Goal: Communication & Community: Answer question/provide support

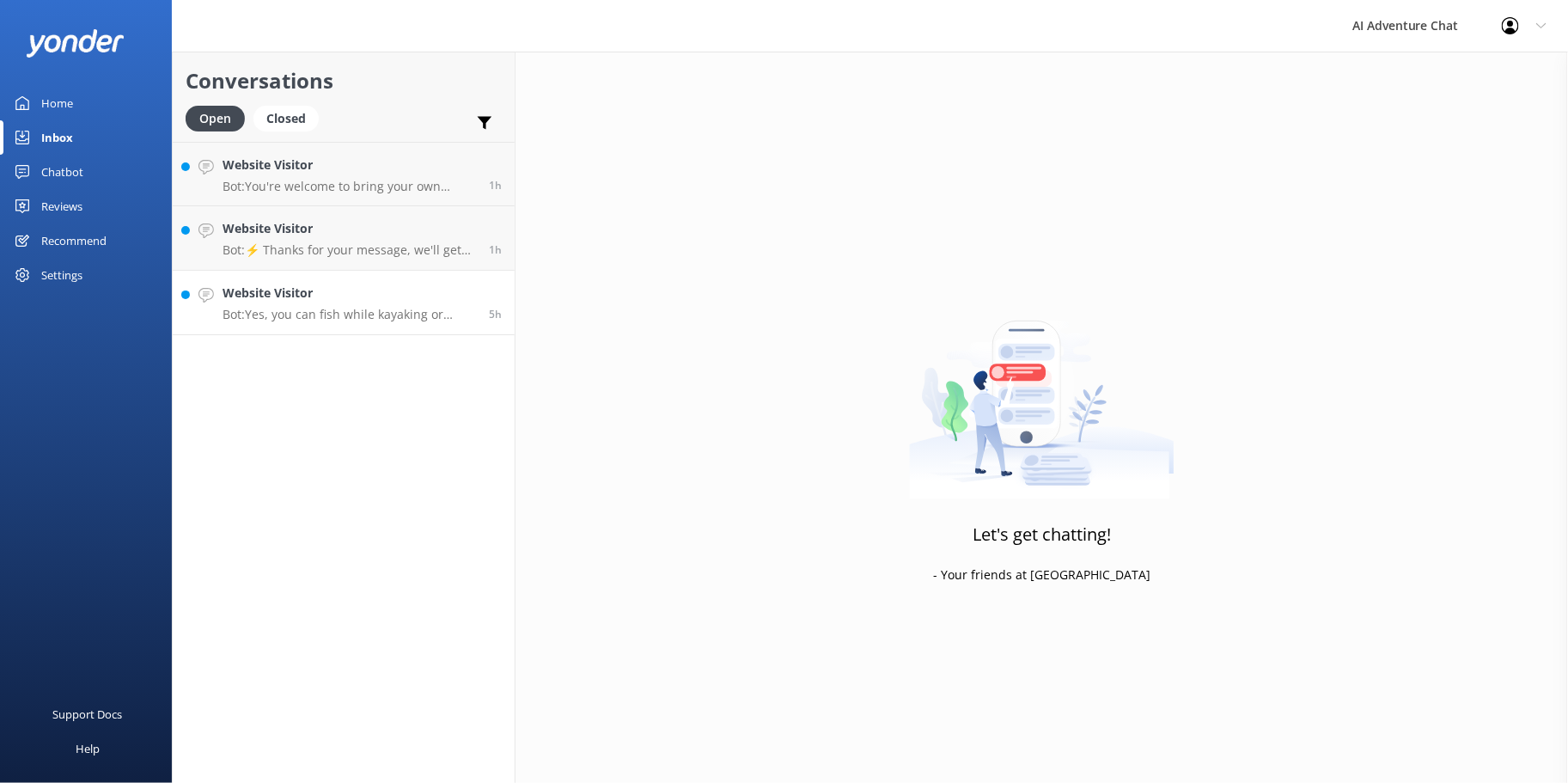
click at [314, 305] on div "Website Visitor Bot: Yes, you can fish while kayaking or canoeing. Just remembe…" at bounding box center [349, 302] width 253 height 37
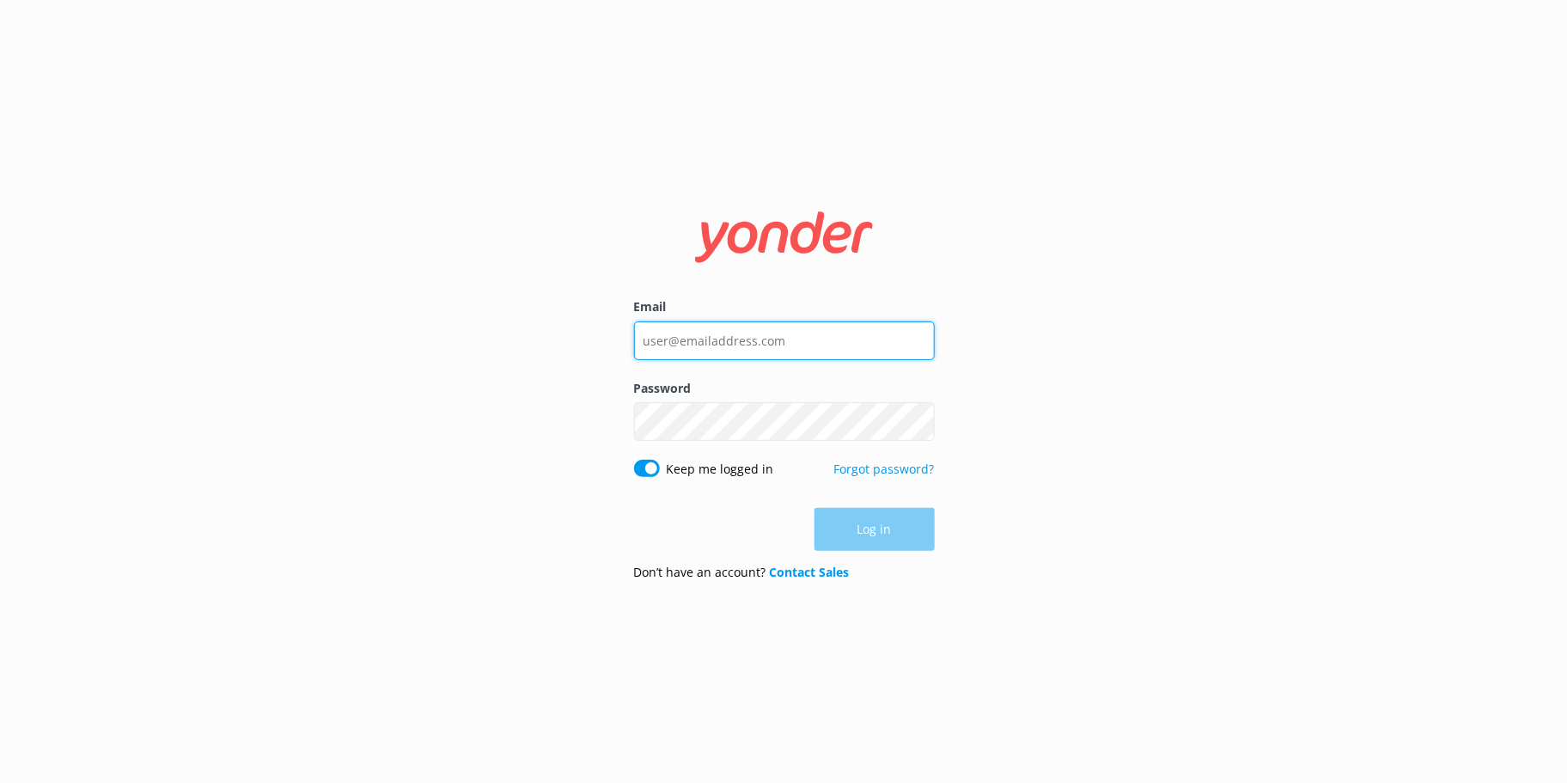
type input "[EMAIL_ADDRESS][DOMAIN_NAME]"
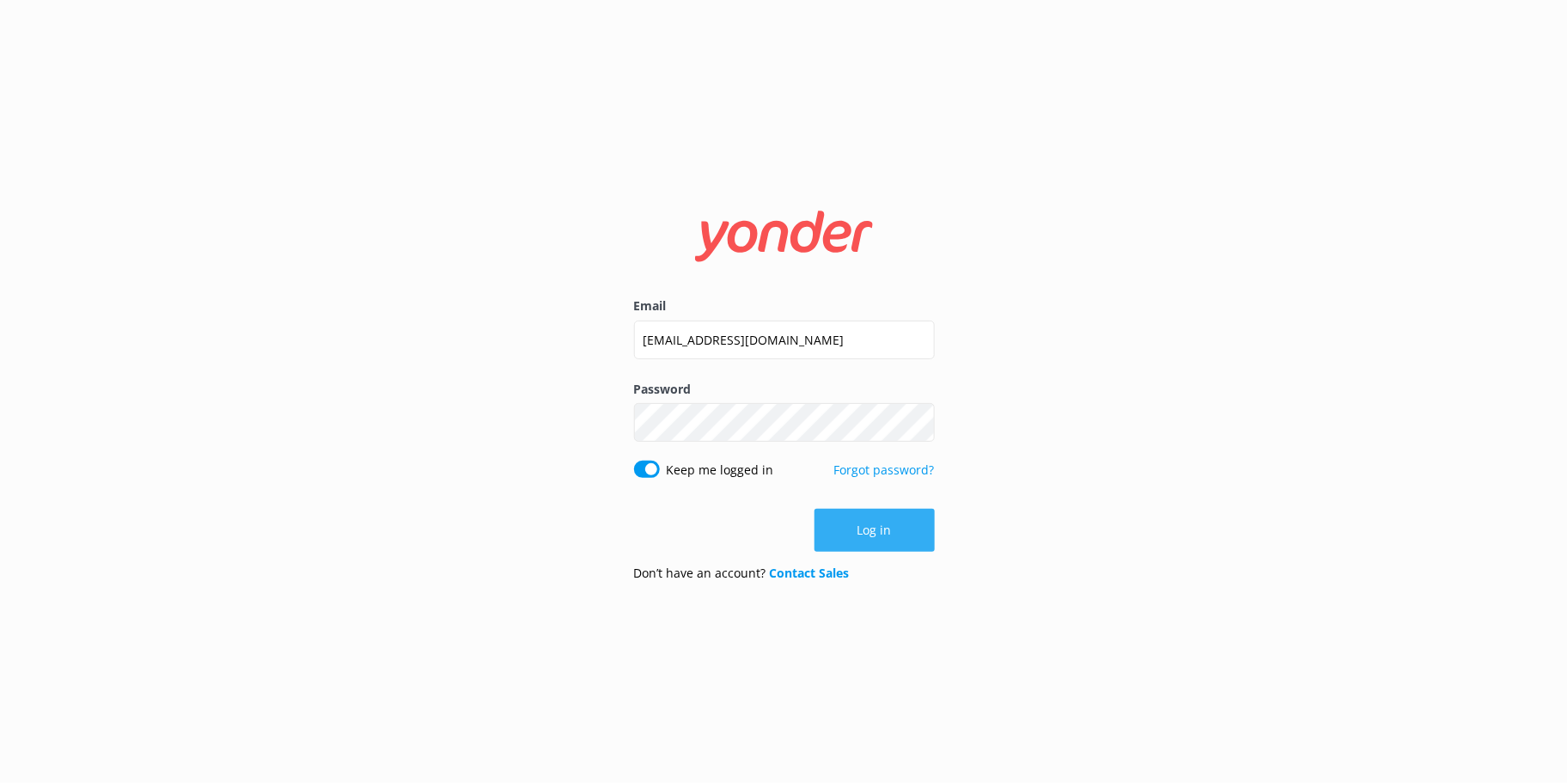
click at [858, 543] on button "Log in" at bounding box center [875, 530] width 120 height 43
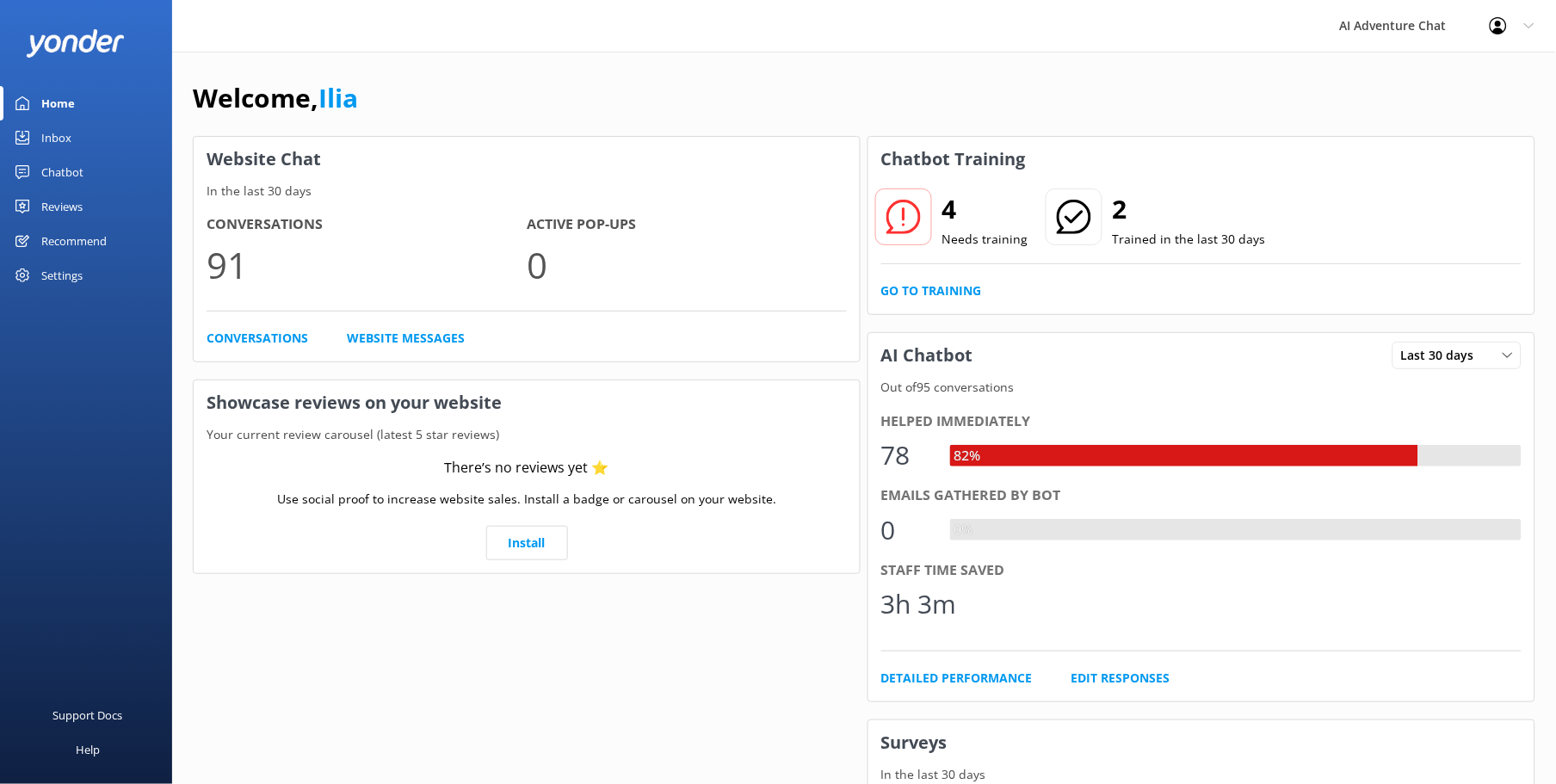
click at [67, 135] on div "Inbox" at bounding box center [56, 137] width 31 height 34
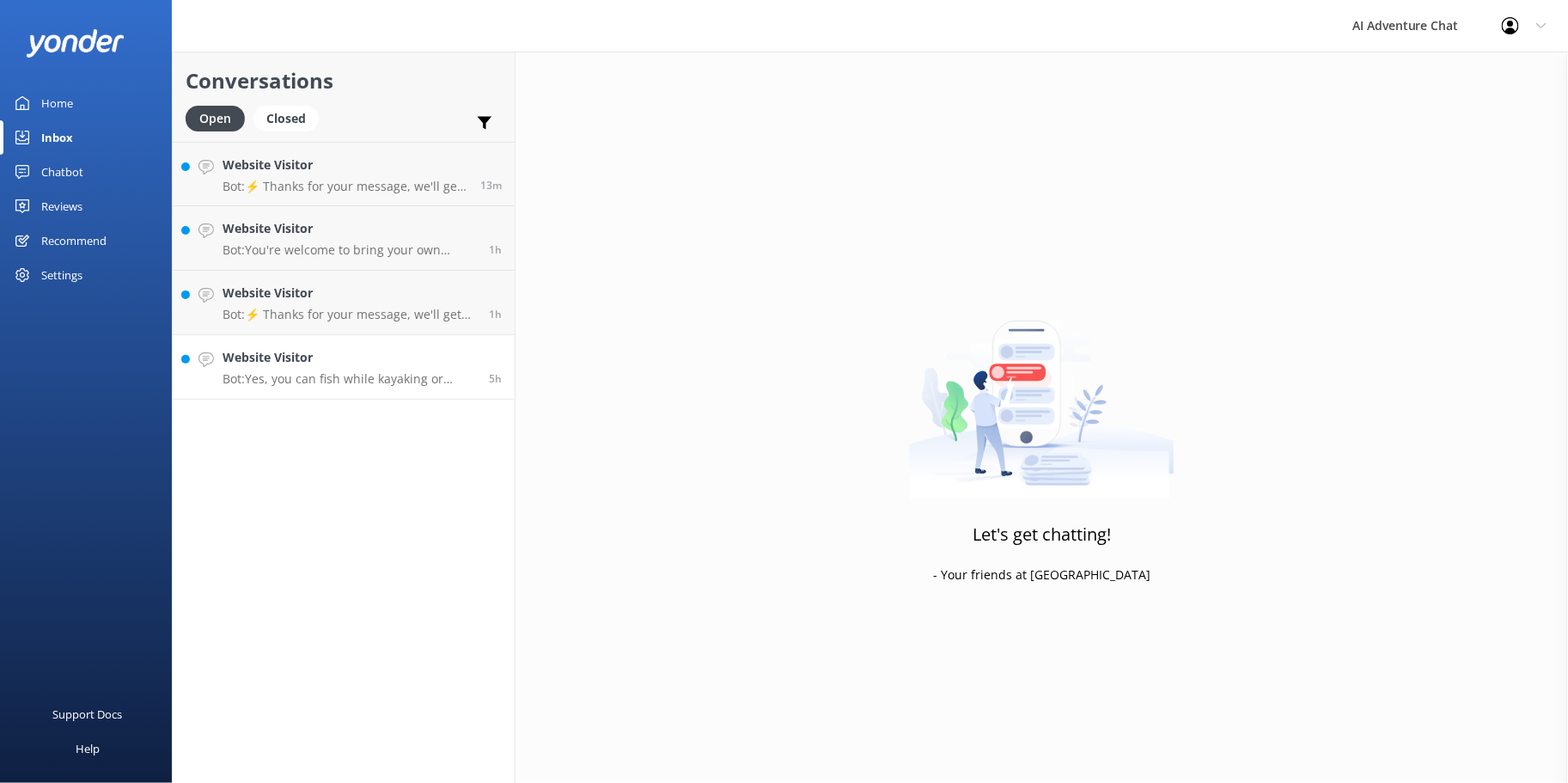
click at [390, 379] on p "Bot: Yes, you can fish while kayaking or canoeing. Just remember to bring your …" at bounding box center [349, 379] width 253 height 16
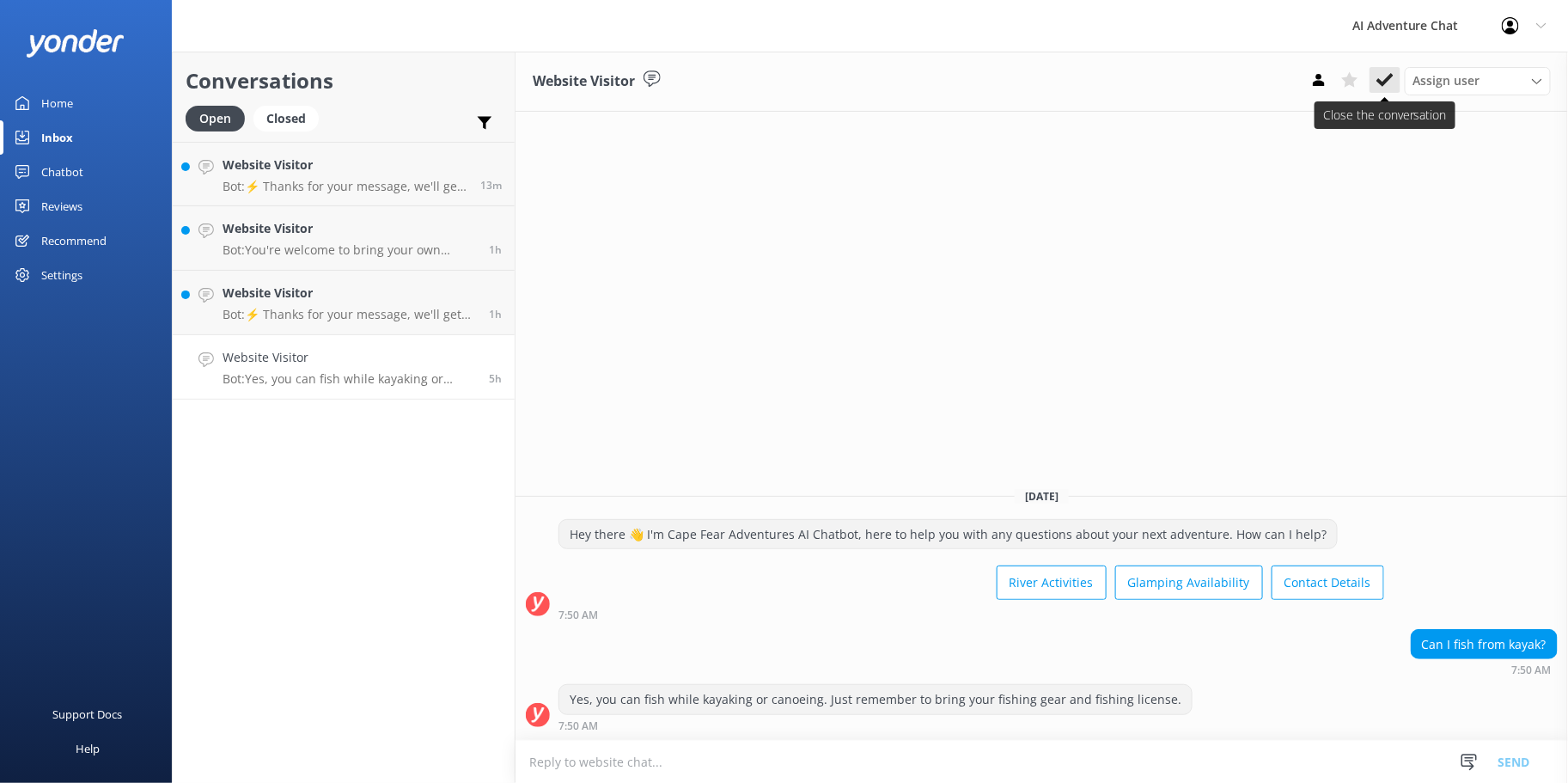
click at [1393, 83] on icon at bounding box center [1385, 80] width 17 height 17
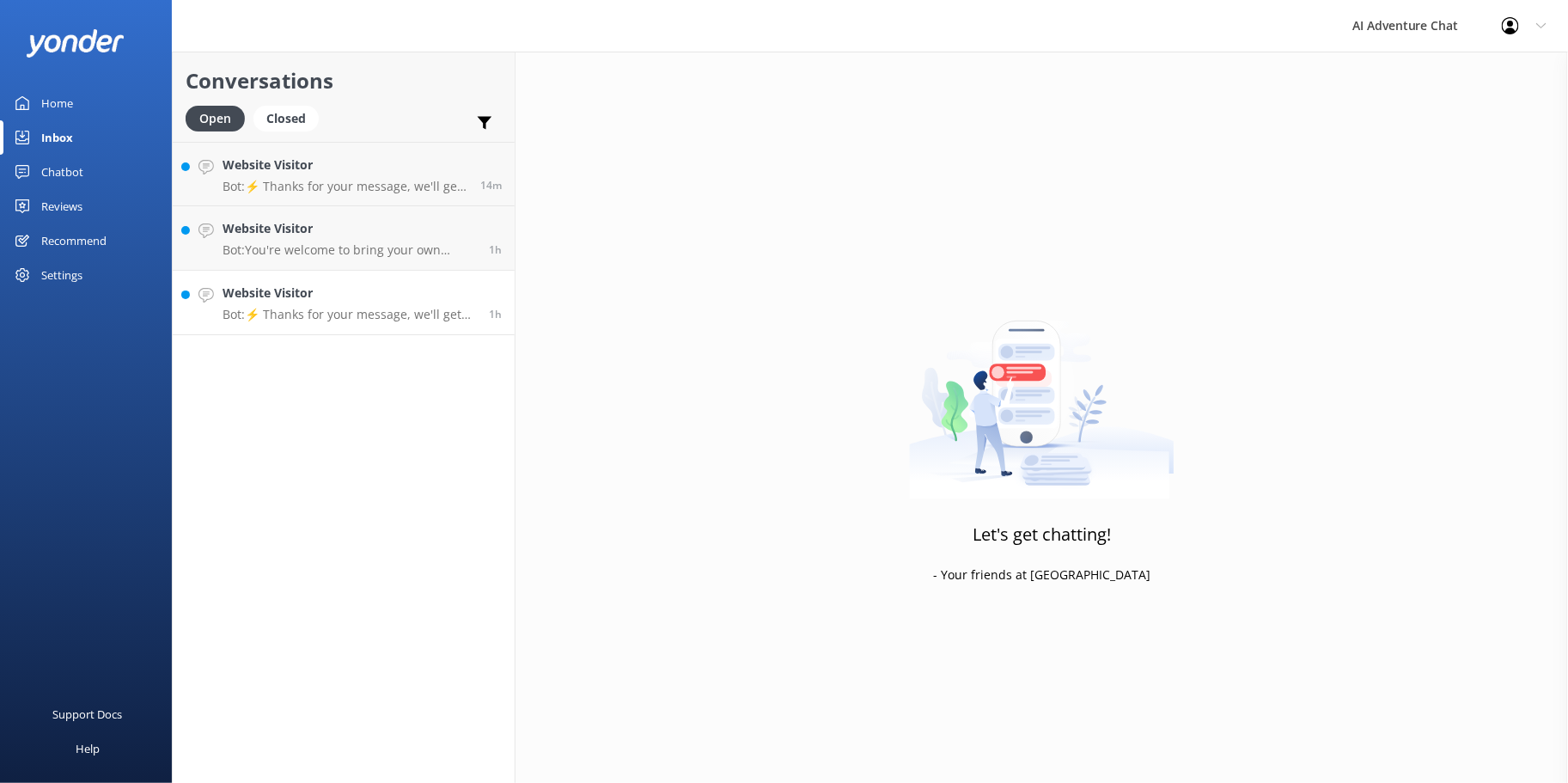
click at [361, 301] on h4 "Website Visitor" at bounding box center [349, 294] width 253 height 19
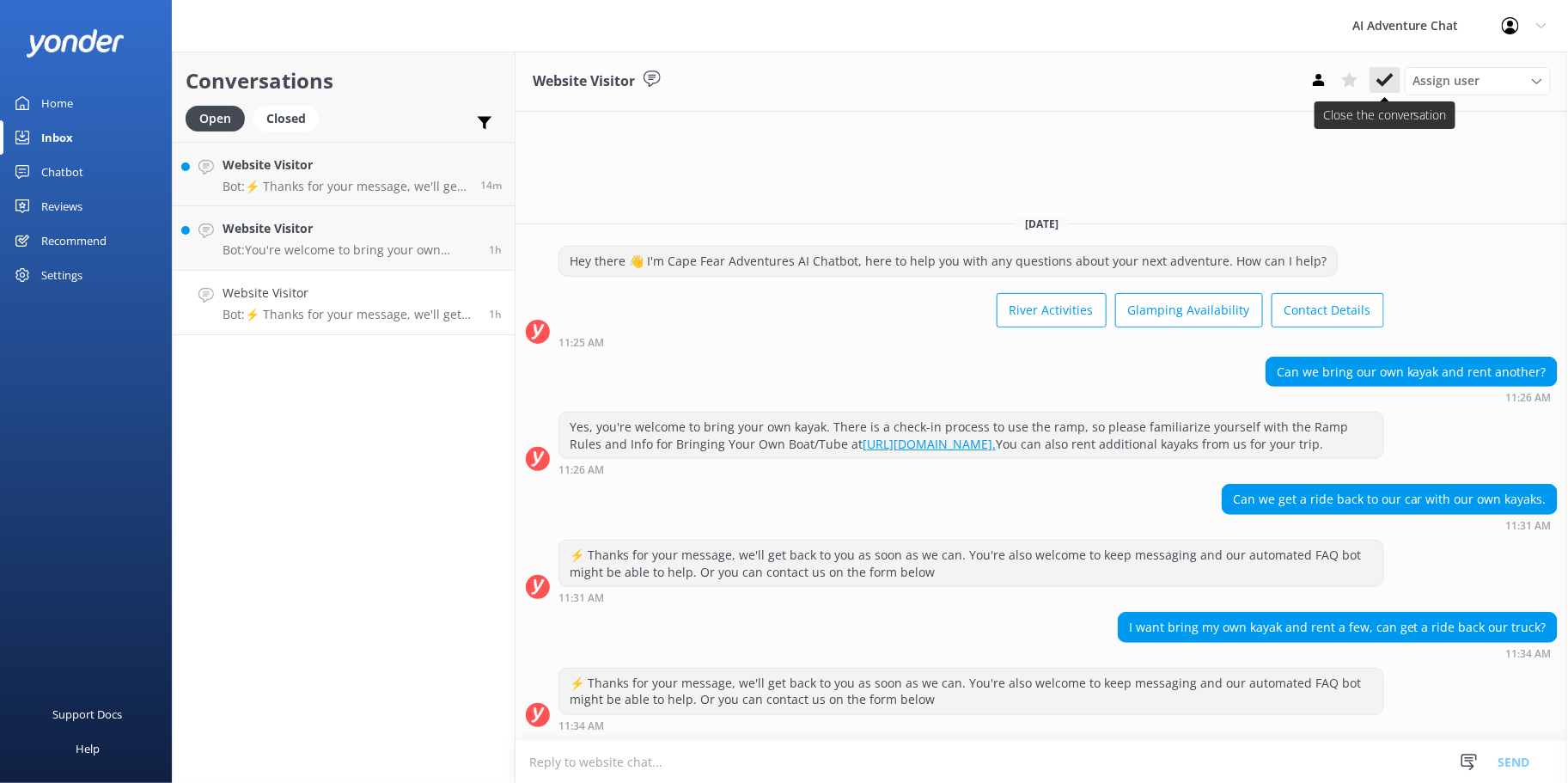
click at [1383, 81] on icon at bounding box center [1385, 80] width 17 height 17
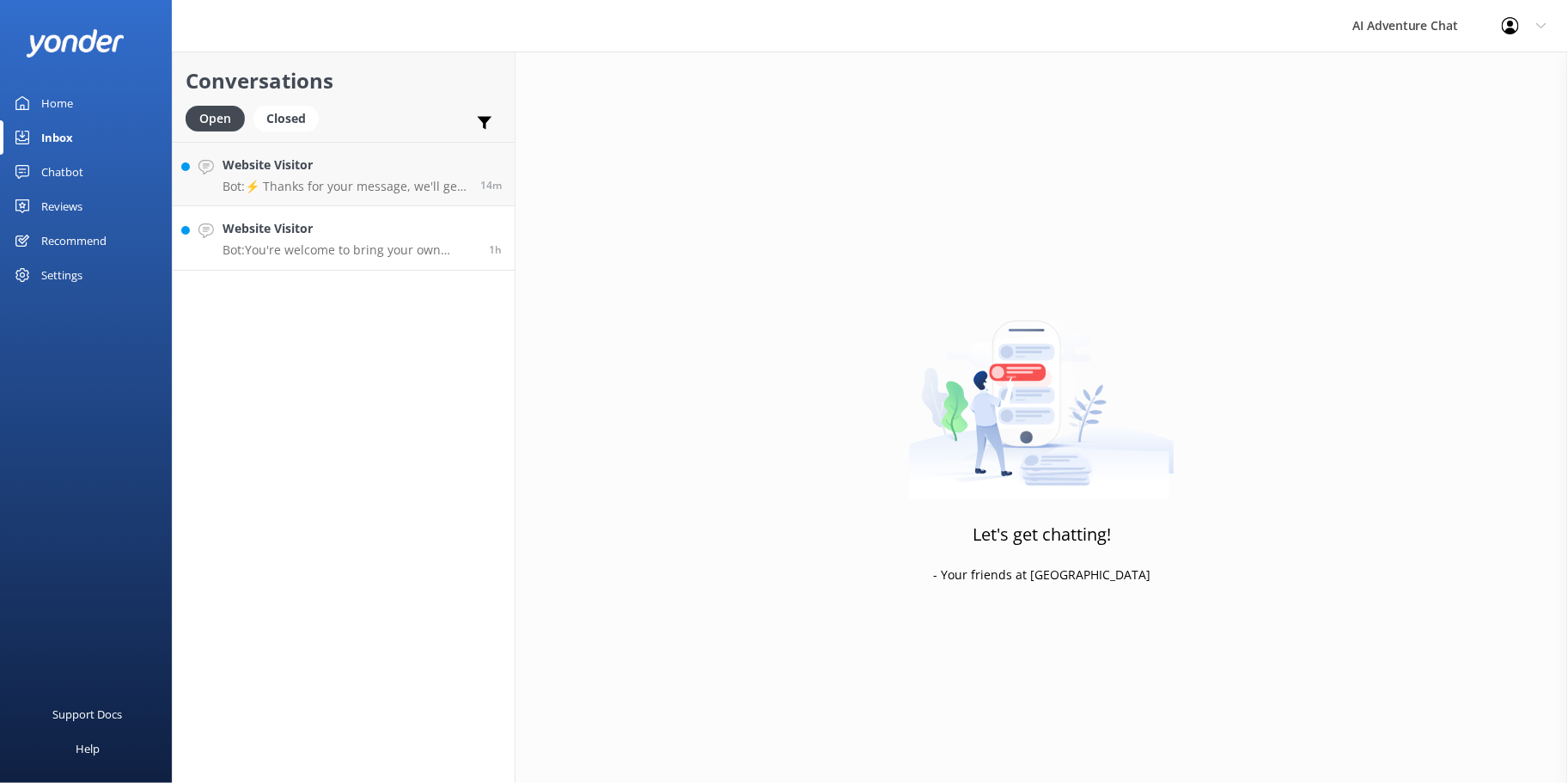
click at [298, 230] on h4 "Website Visitor" at bounding box center [349, 229] width 253 height 19
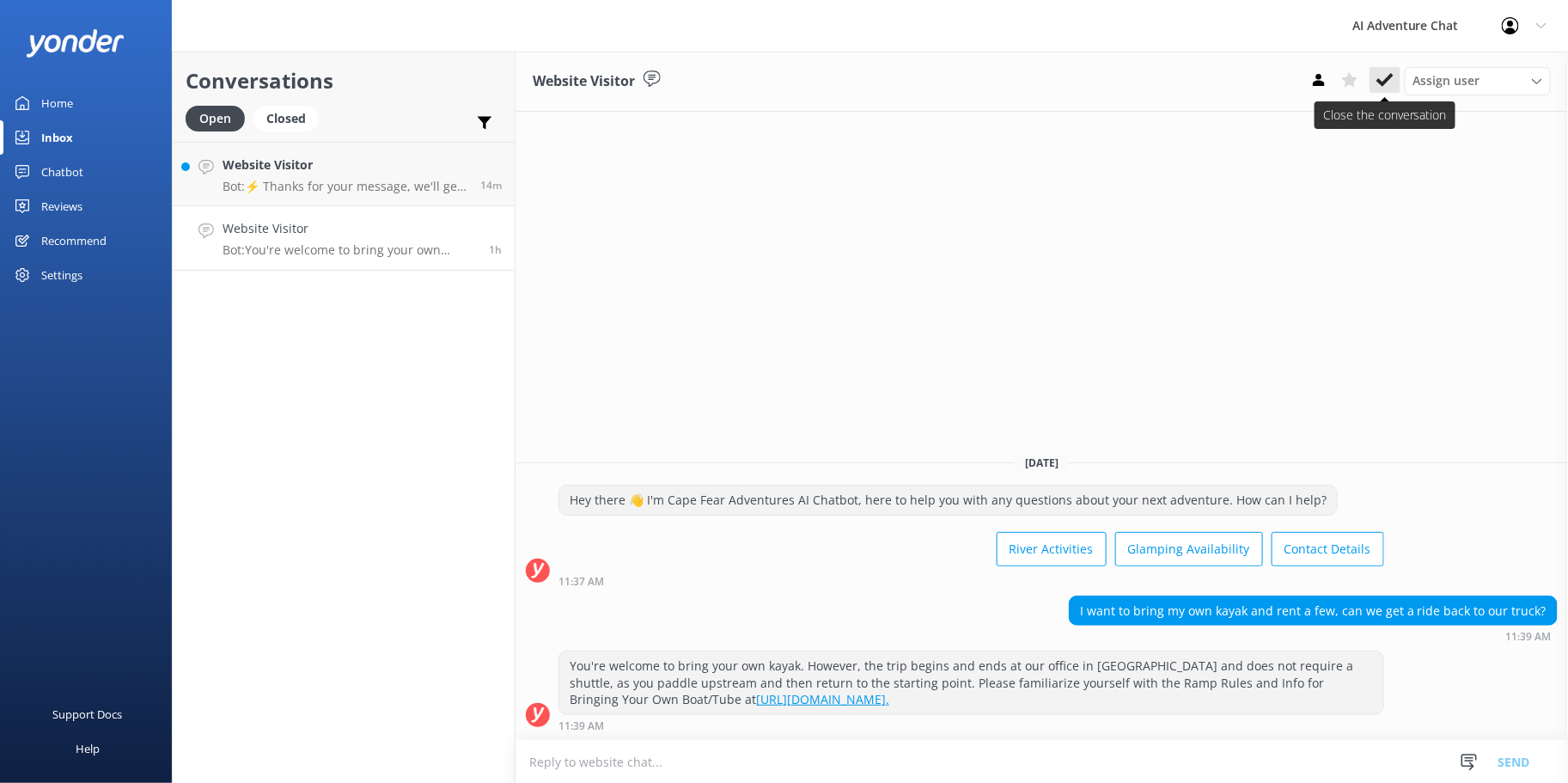
click at [1390, 82] on icon at bounding box center [1385, 80] width 17 height 17
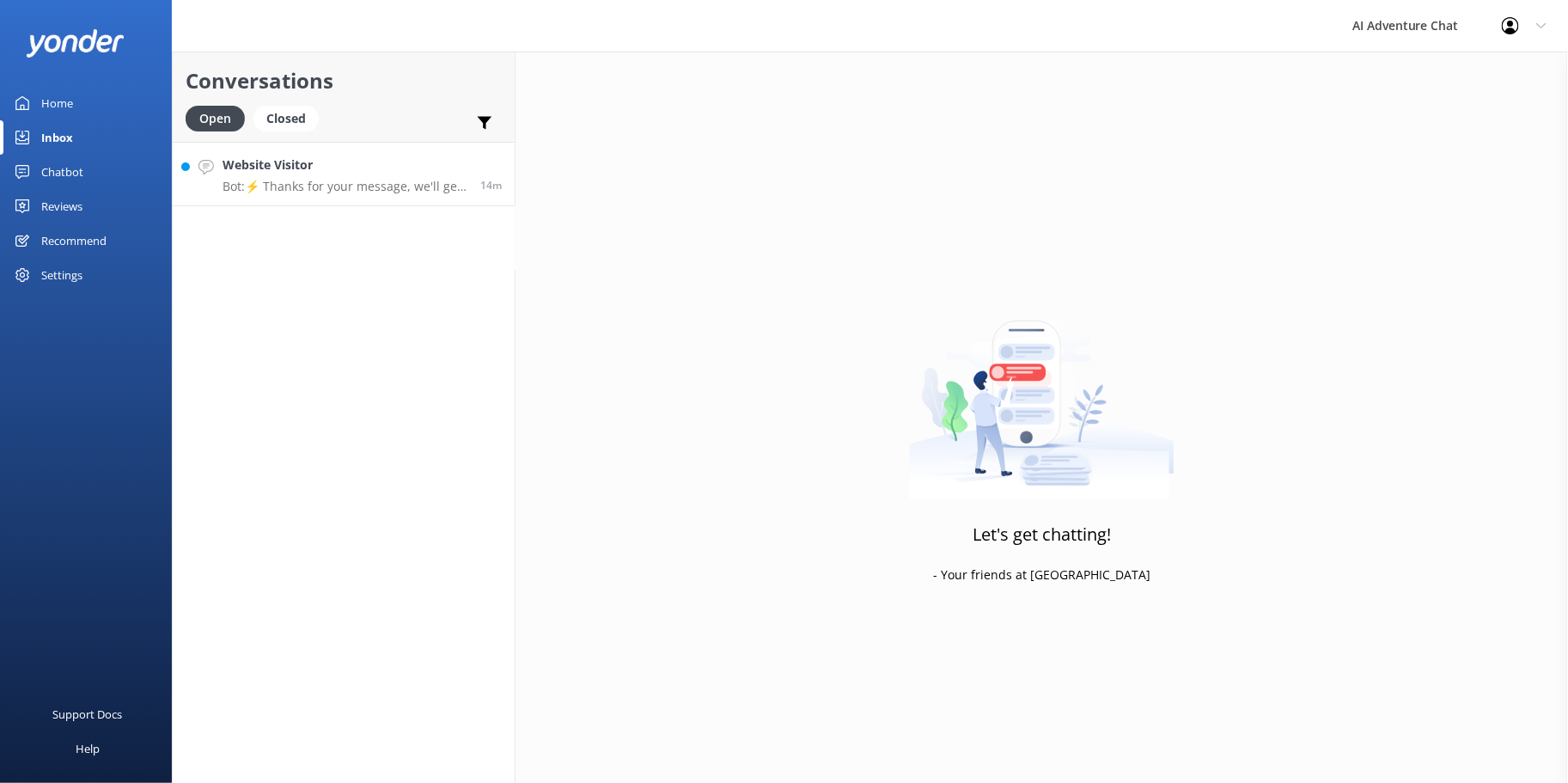
click at [339, 181] on p "Bot: ⚡ Thanks for your message, we'll get back to you as soon as we can. You're…" at bounding box center [345, 186] width 245 height 16
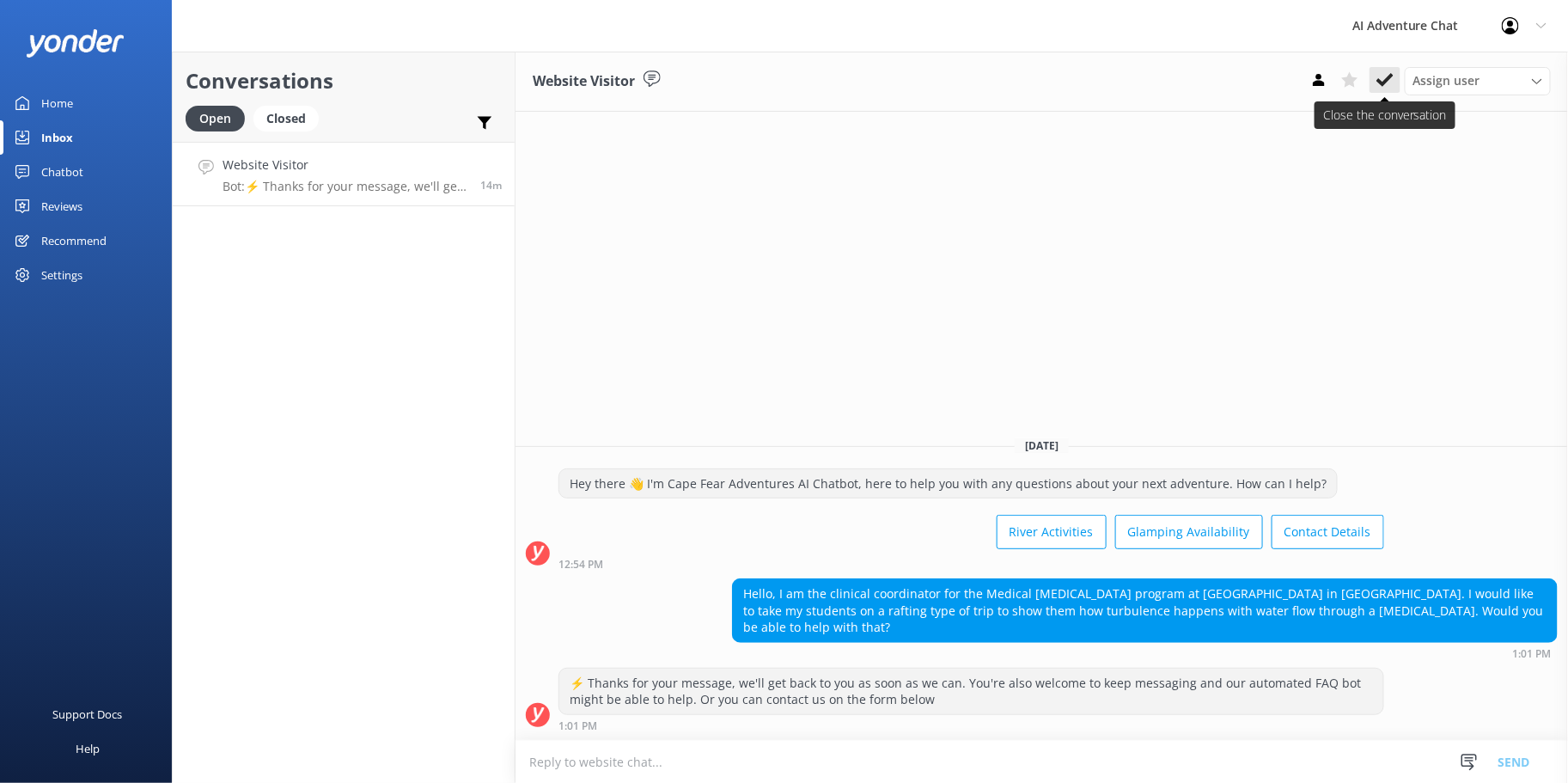
click at [1379, 74] on icon at bounding box center [1385, 80] width 17 height 17
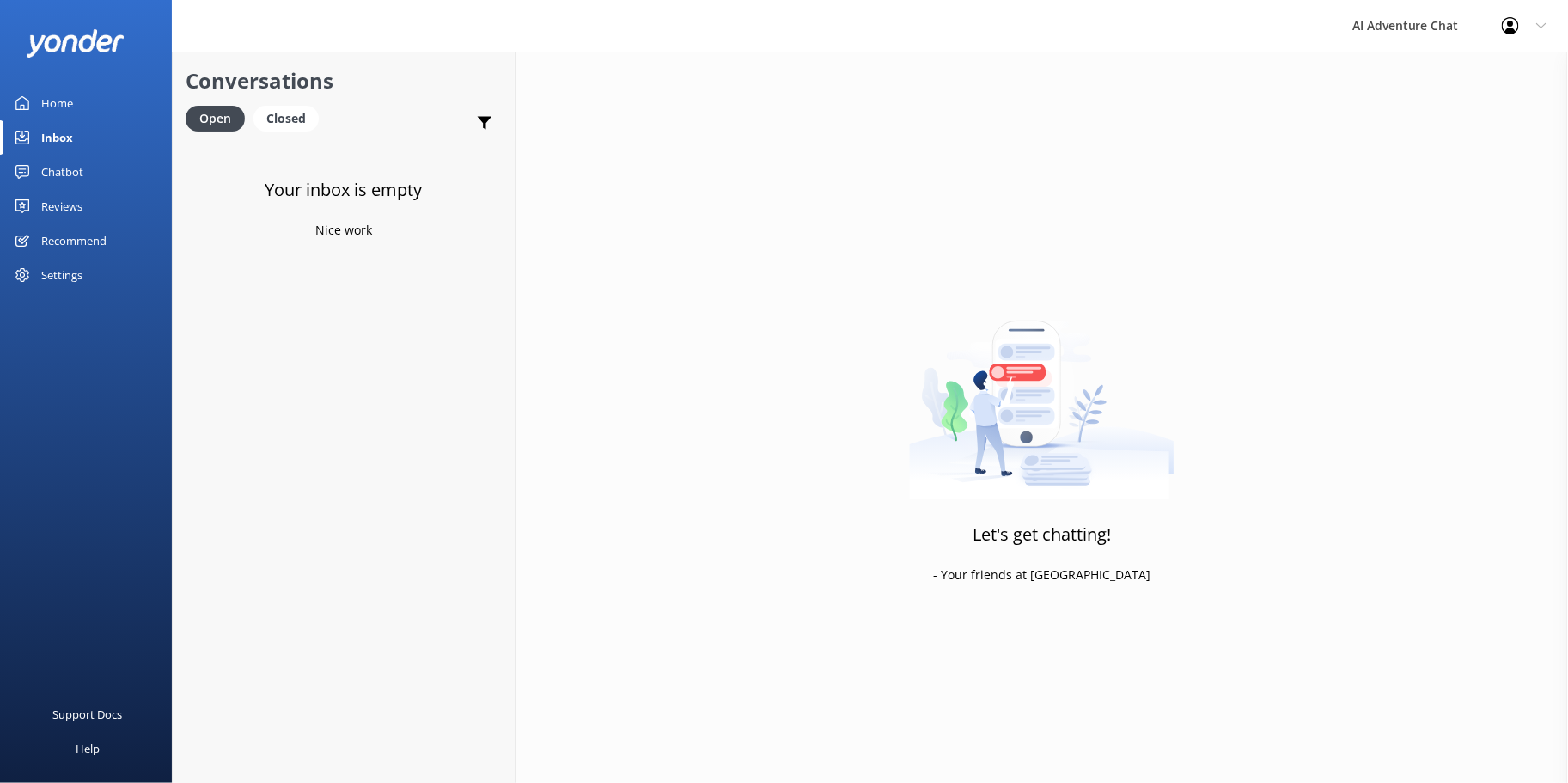
click at [73, 96] on link "Home" at bounding box center [85, 103] width 172 height 34
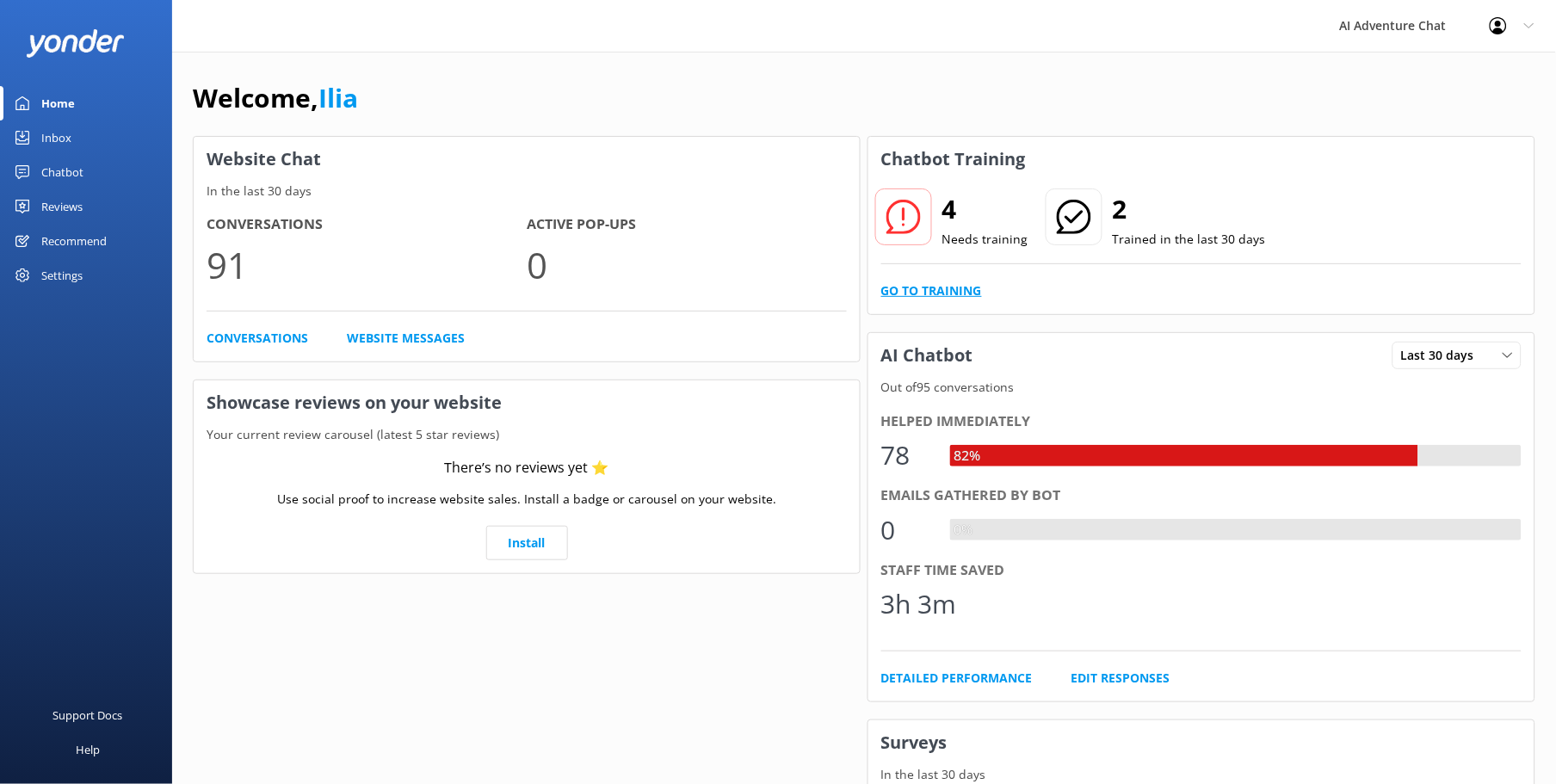
click at [917, 285] on link "Go to Training" at bounding box center [932, 291] width 100 height 19
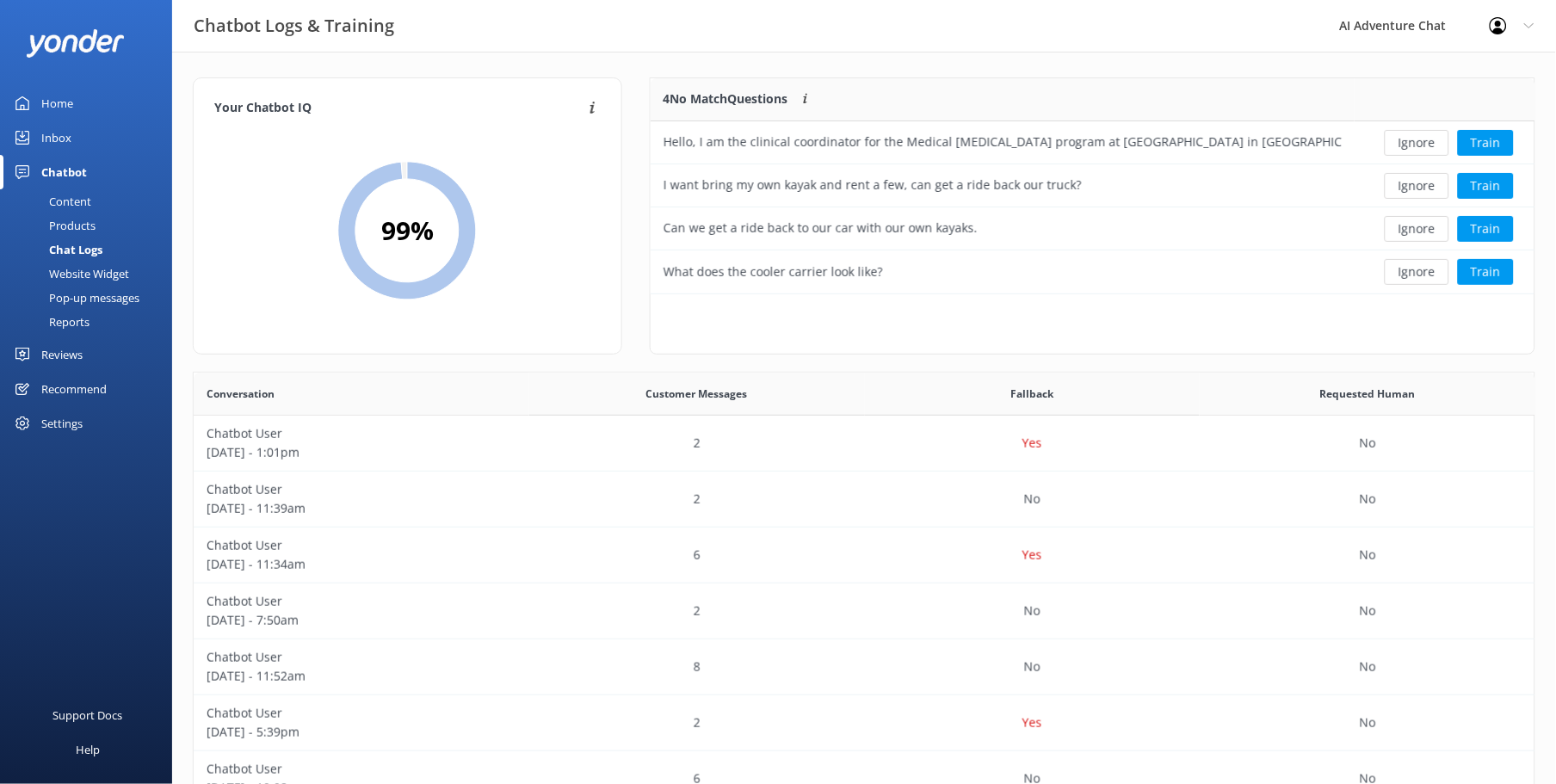
scroll to position [201, 870]
click at [1416, 140] on button "Ignore" at bounding box center [1417, 143] width 65 height 26
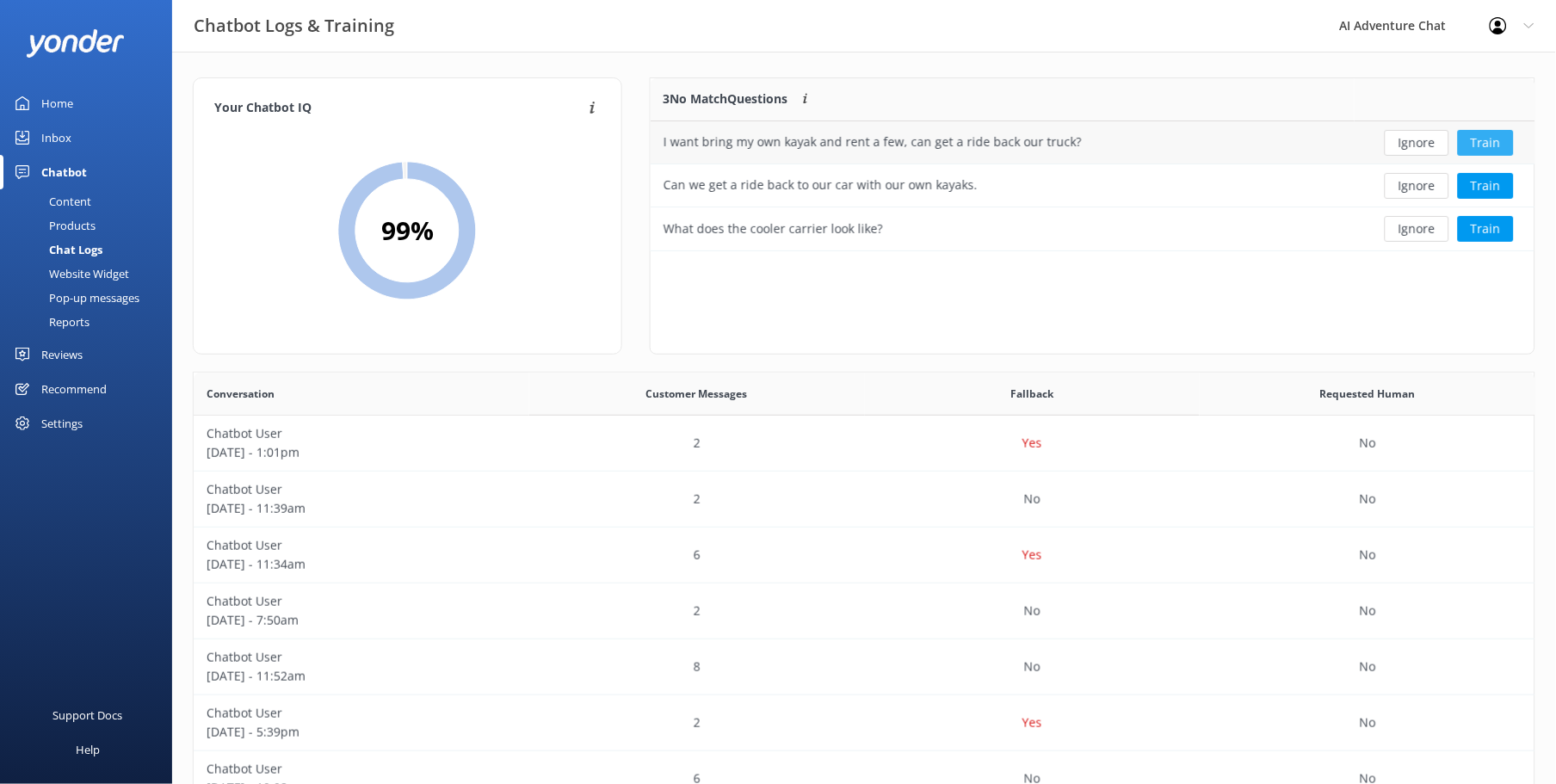
click at [1485, 140] on button "Train" at bounding box center [1486, 143] width 56 height 26
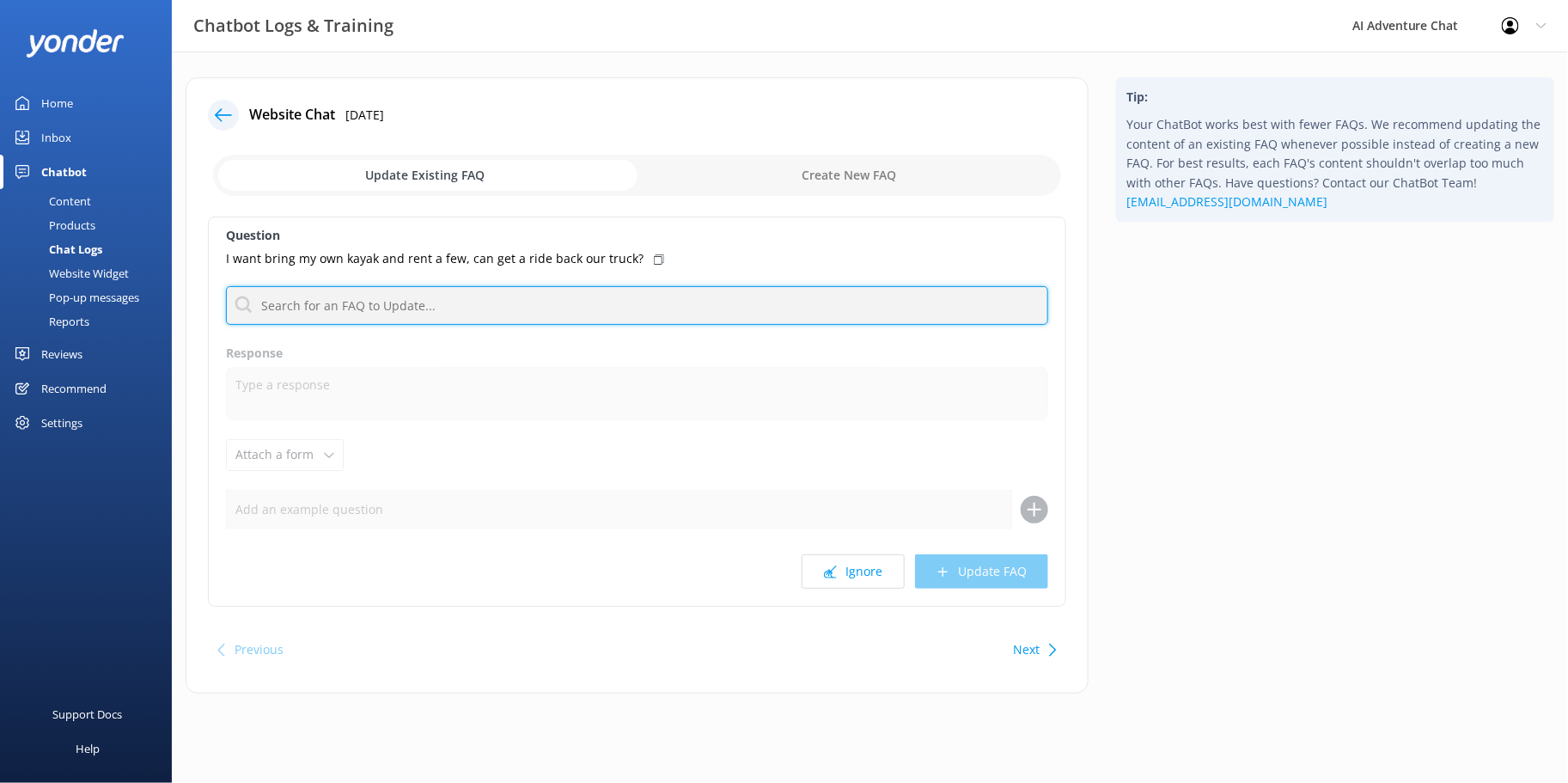
click at [367, 315] on input "text" at bounding box center [637, 306] width 823 height 38
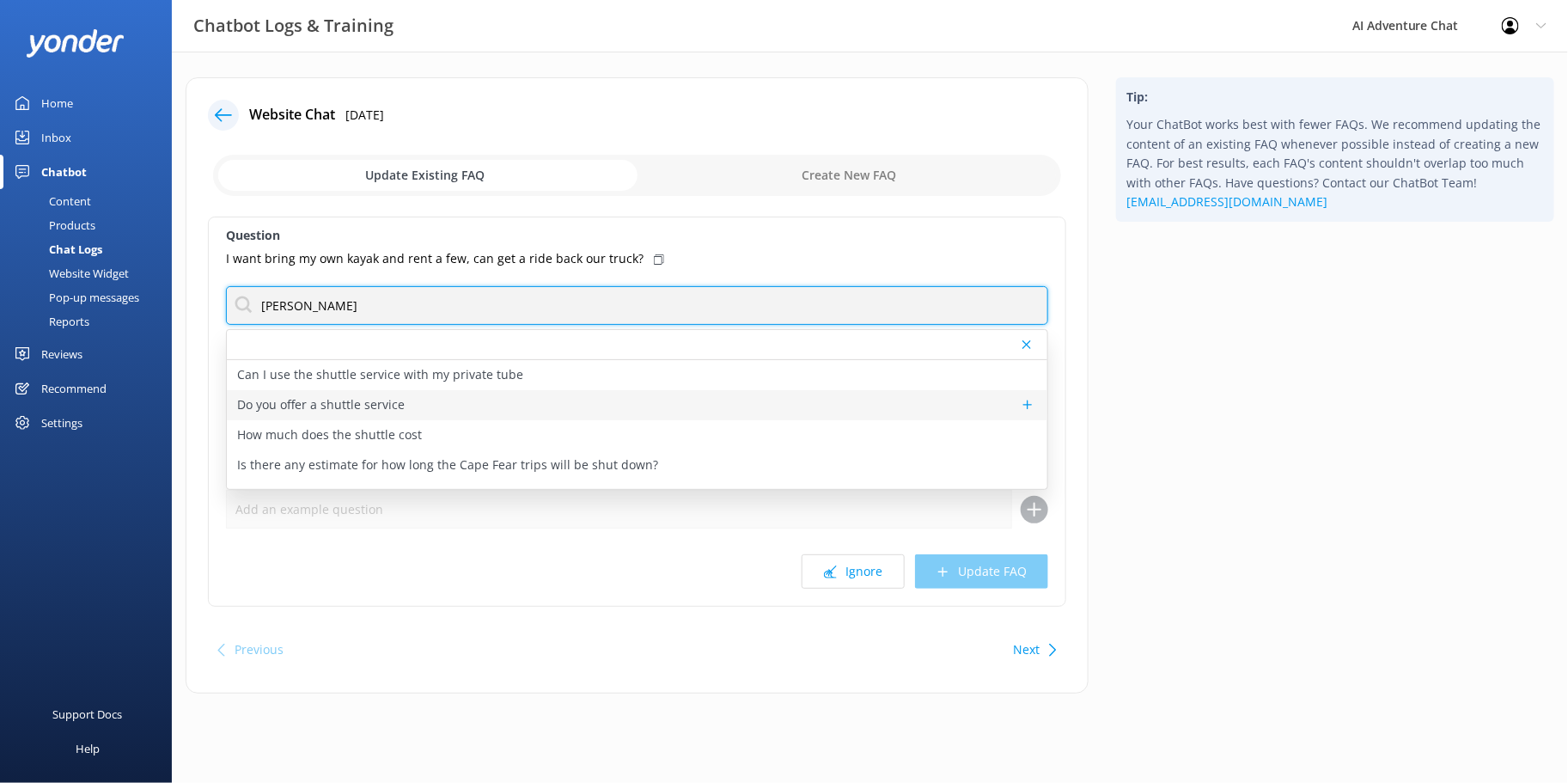
type input "[PERSON_NAME]"
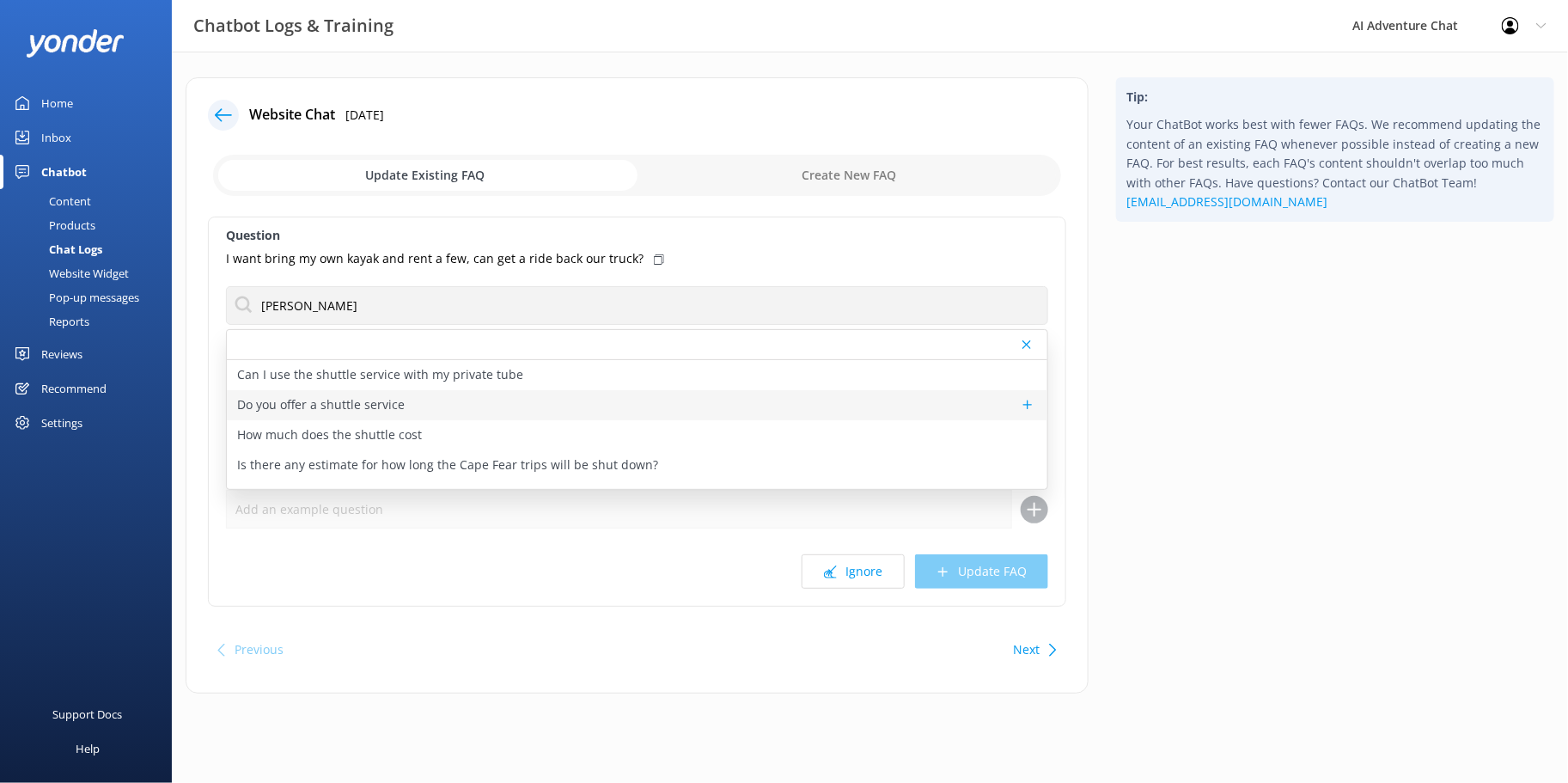
click at [353, 402] on p "Do you offer a shuttle service" at bounding box center [320, 405] width 167 height 19
type textarea "We offer shuttle services to cover 25 river miles with four access points. If y…"
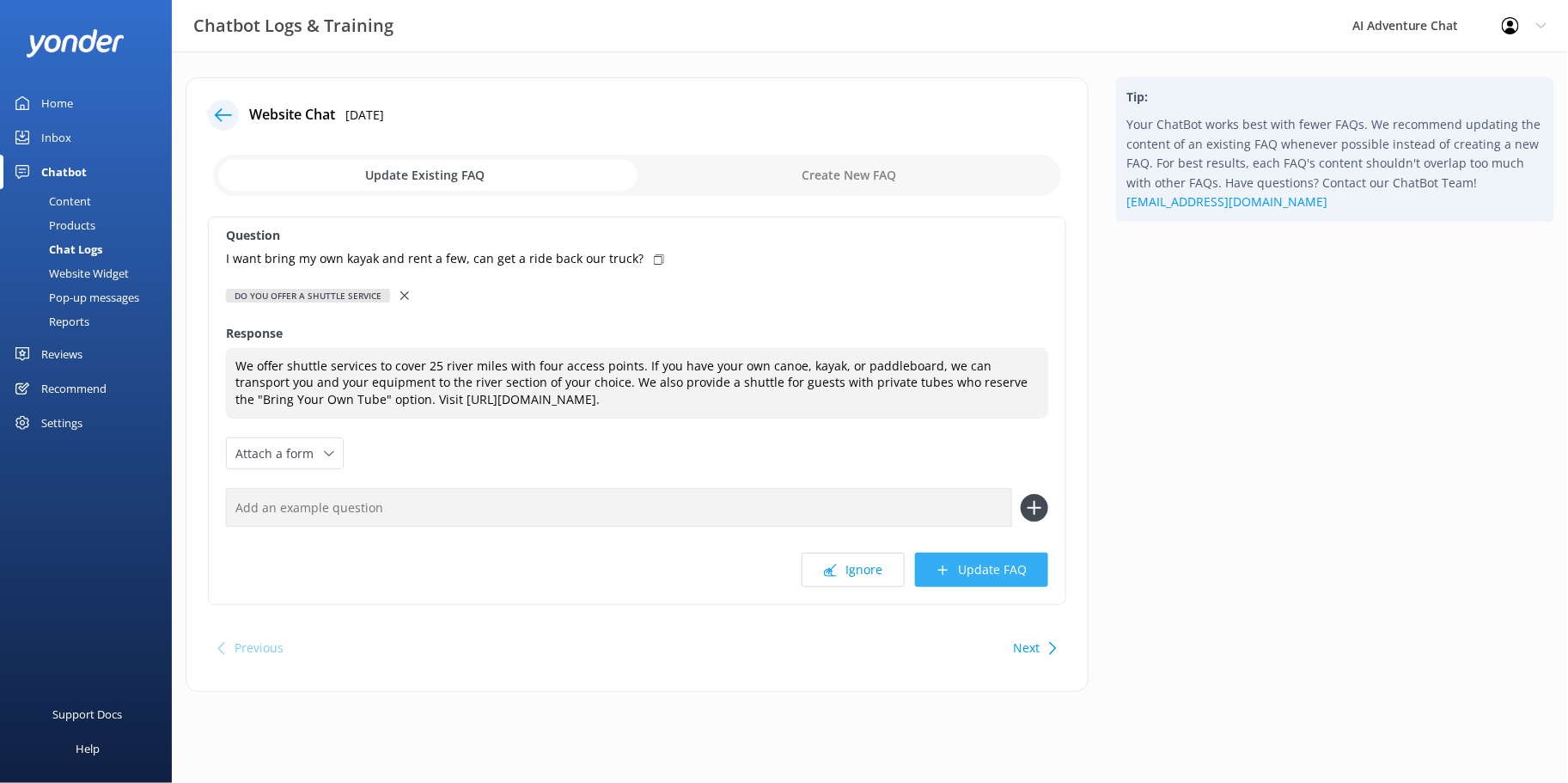
click at [958, 572] on button "Update FAQ" at bounding box center [981, 570] width 133 height 34
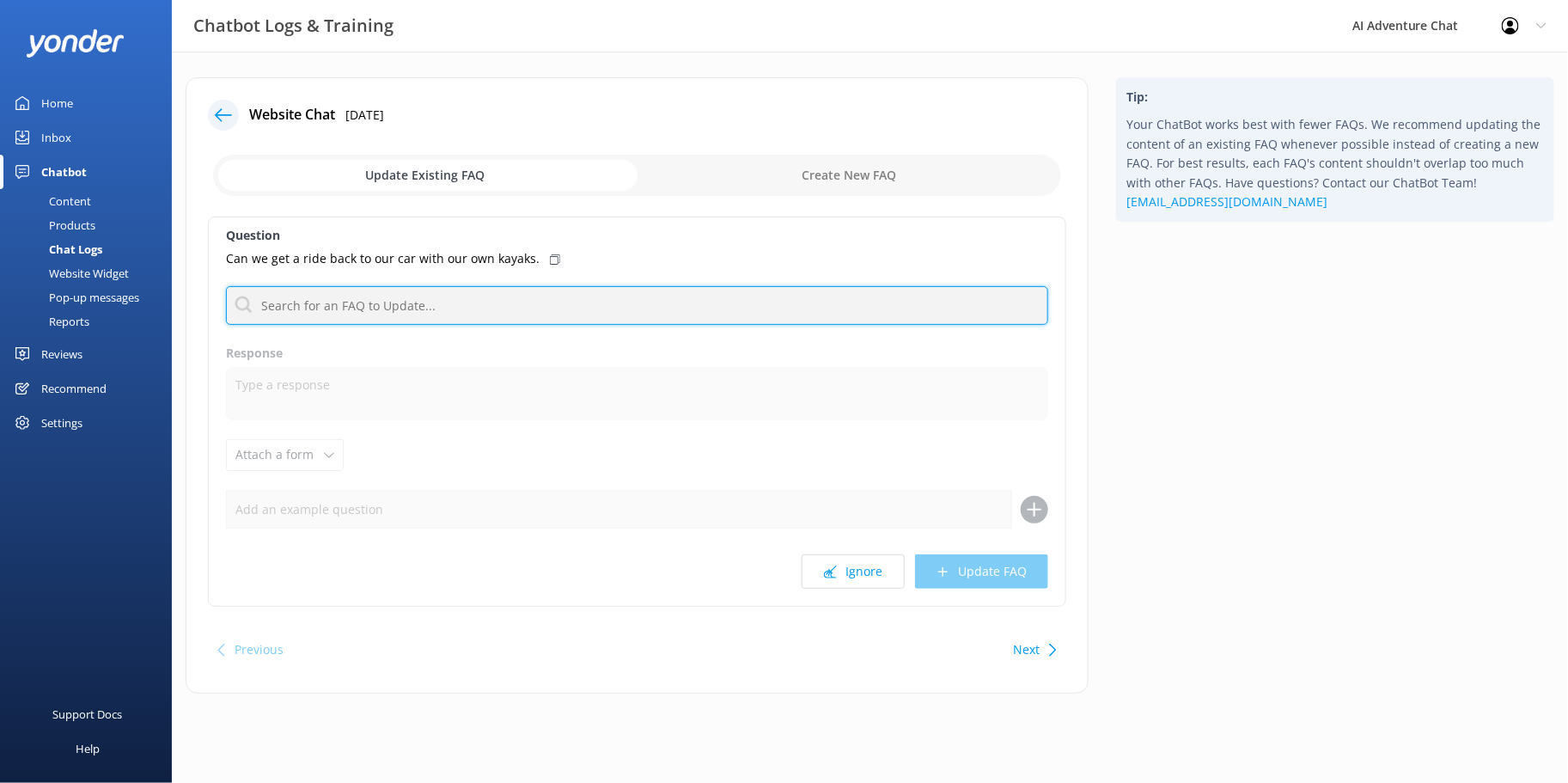
click at [363, 302] on input "text" at bounding box center [637, 306] width 823 height 38
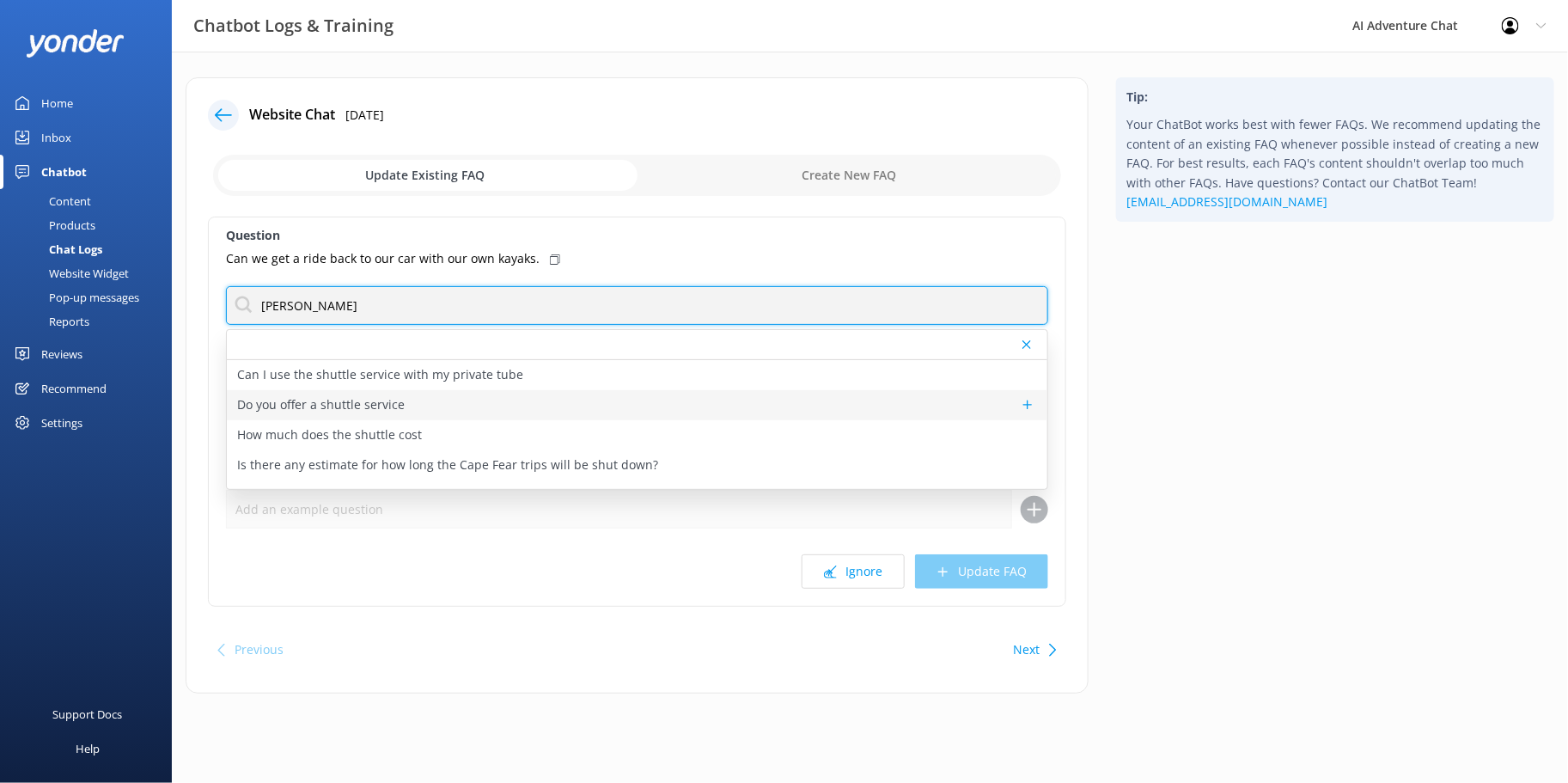
type input "[PERSON_NAME]"
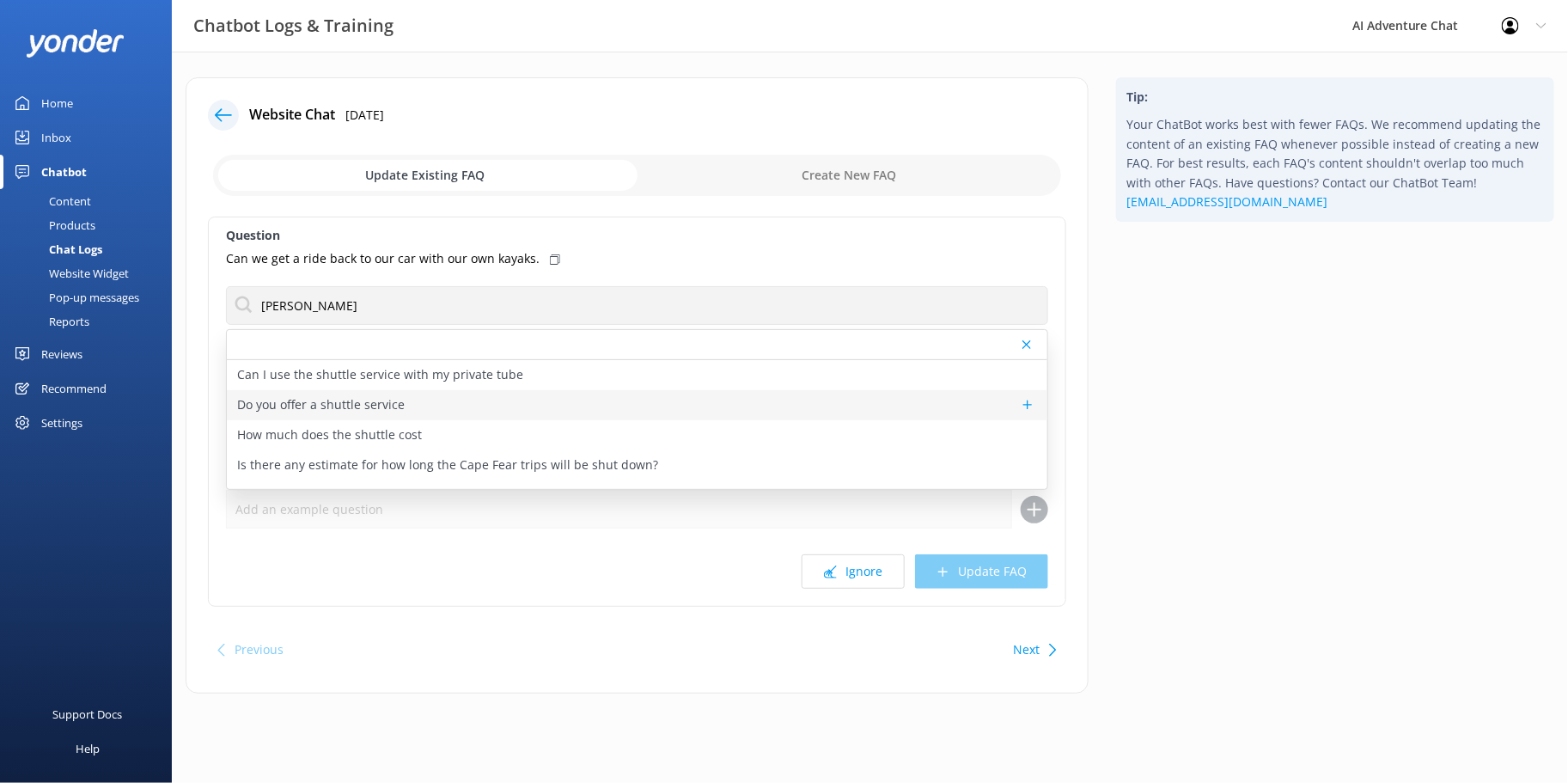
click at [340, 402] on p "Do you offer a shuttle service" at bounding box center [320, 405] width 167 height 19
type textarea "We offer shuttle services to cover 25 river miles with four access points. If y…"
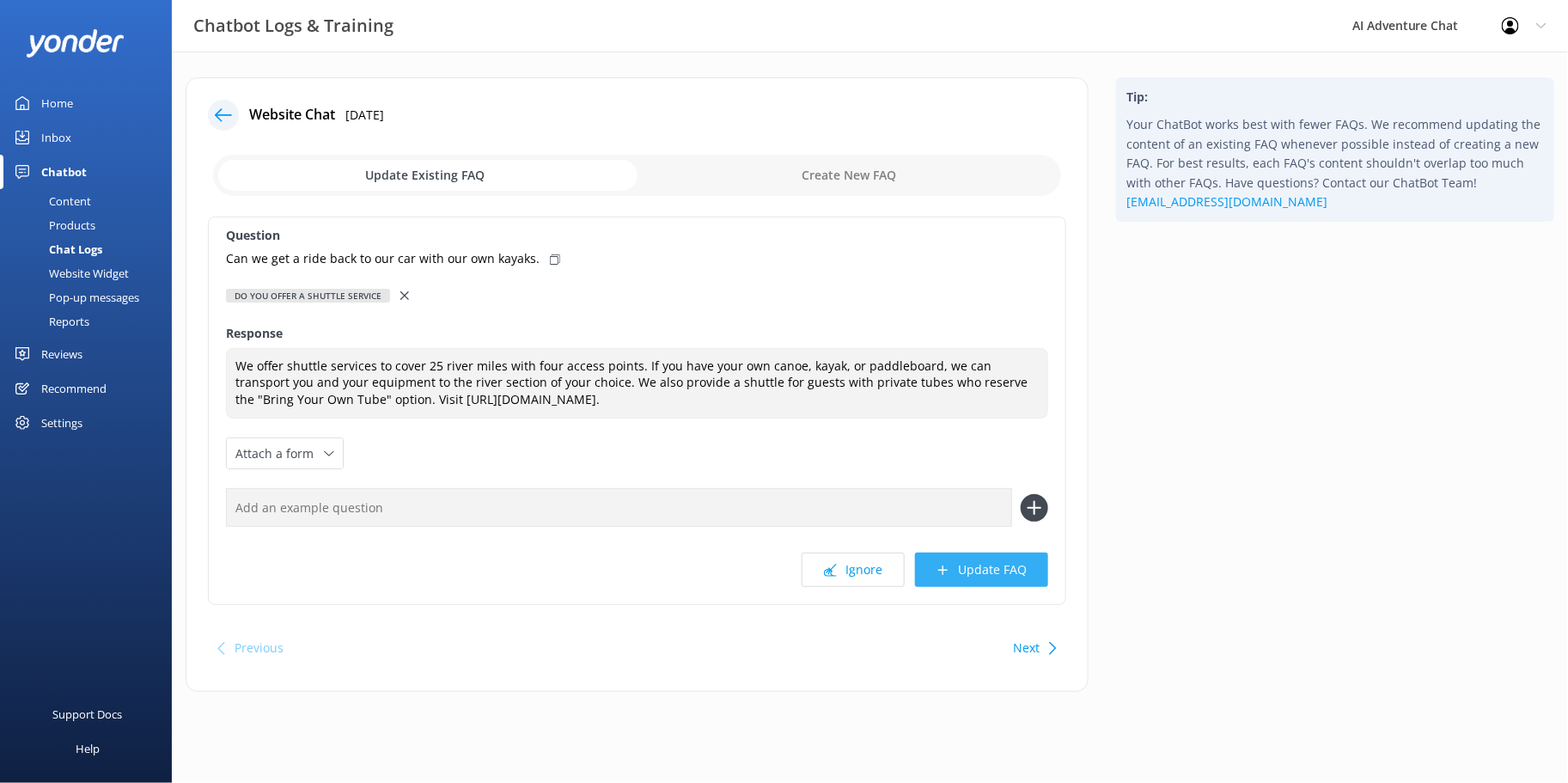
click at [959, 579] on button "Update FAQ" at bounding box center [981, 570] width 133 height 34
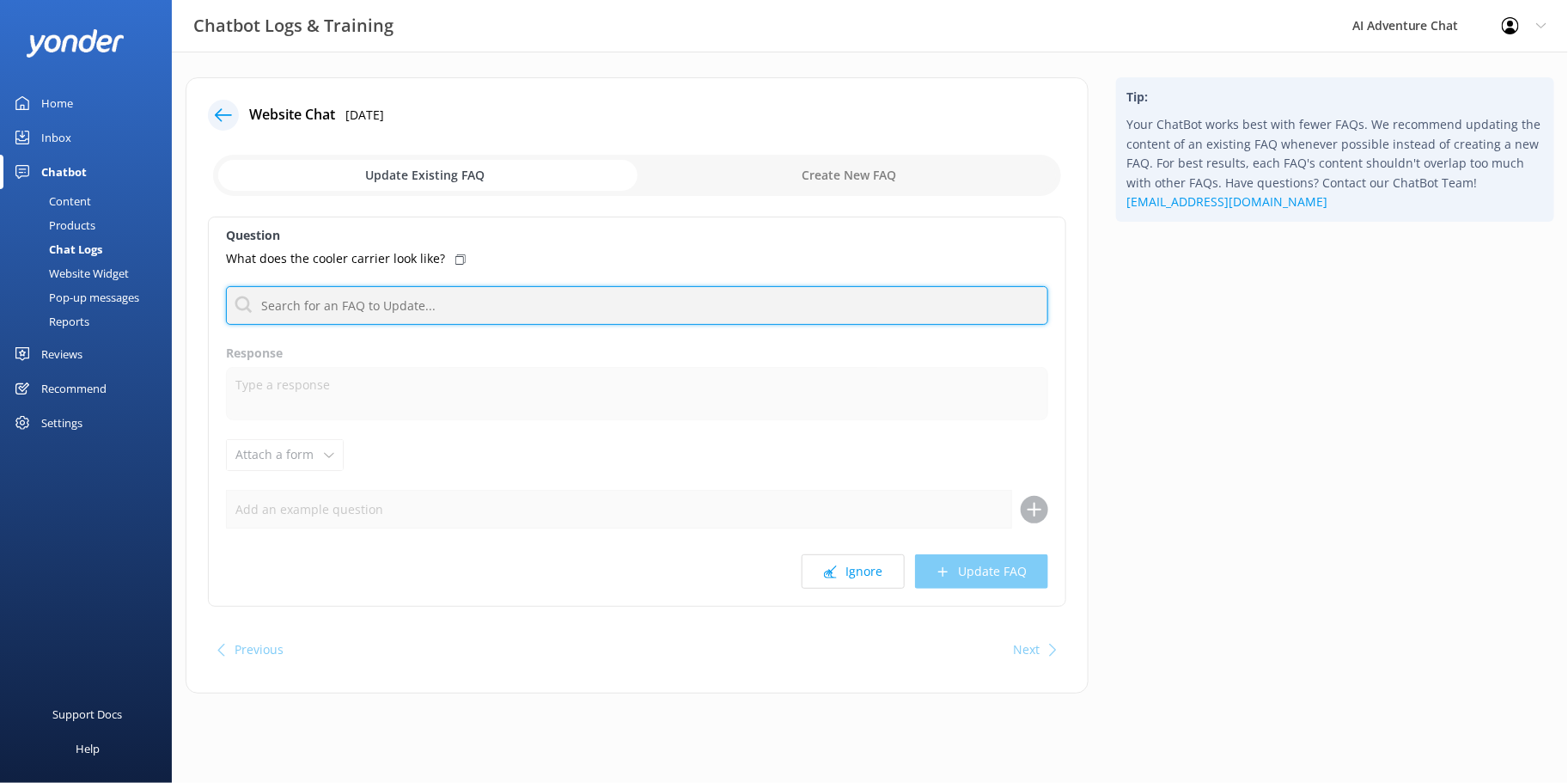
click at [323, 301] on input "text" at bounding box center [637, 306] width 823 height 38
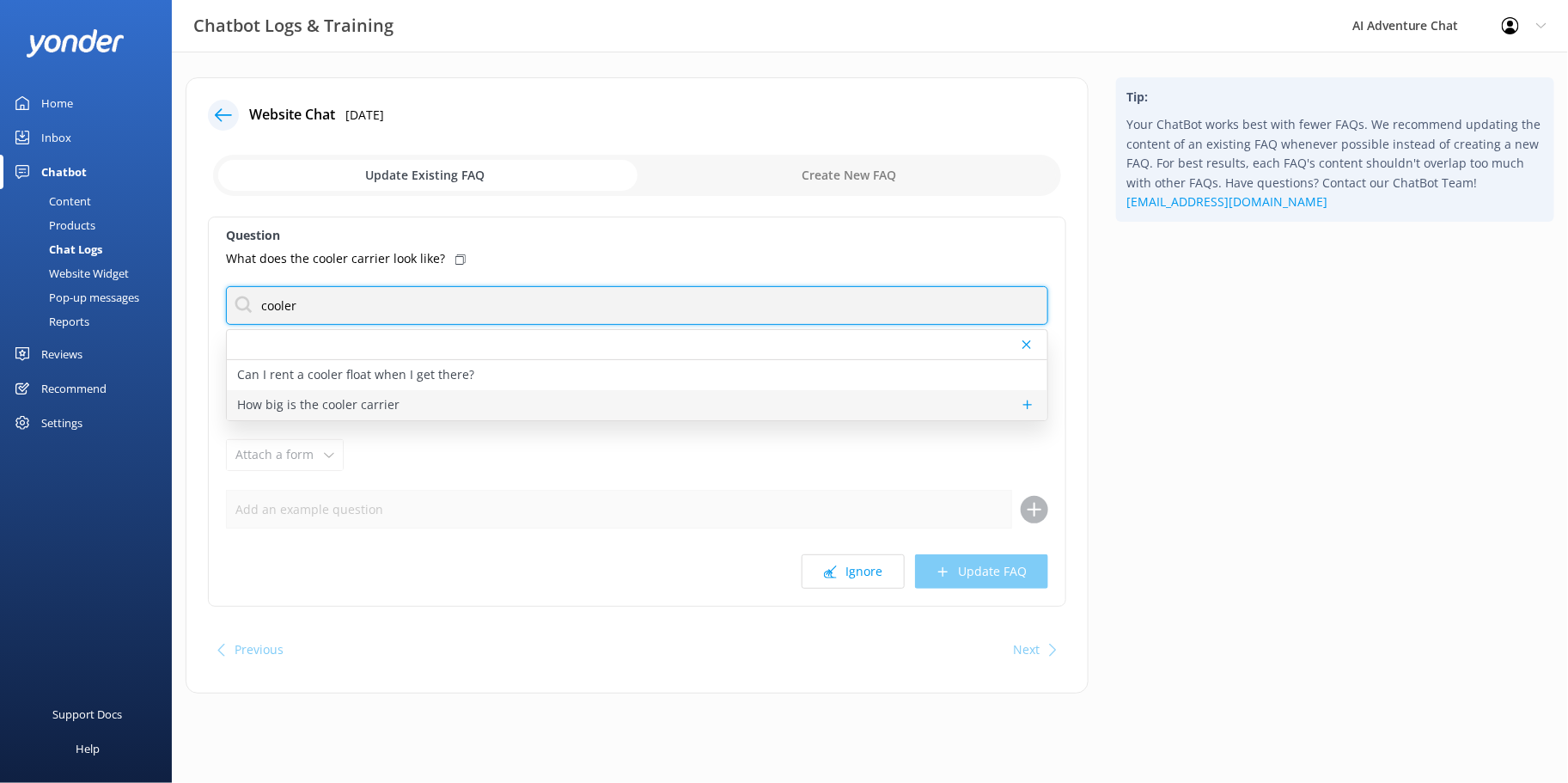
type input "cooler"
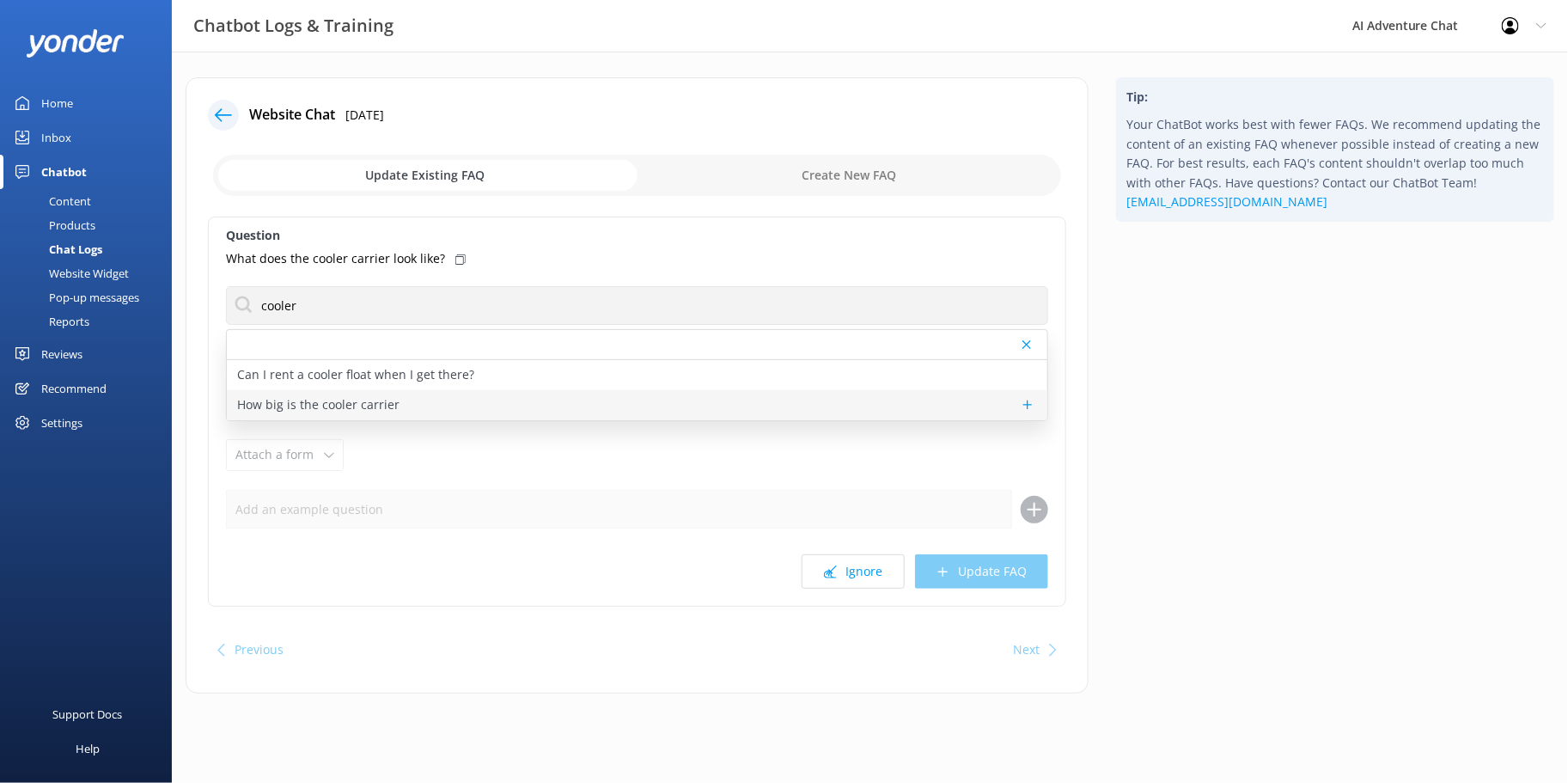
click at [329, 405] on p "How big is the cooler carrier" at bounding box center [318, 405] width 163 height 19
type textarea "The cooler carrier has 1.5ft x 2.5ft of inner usable space."
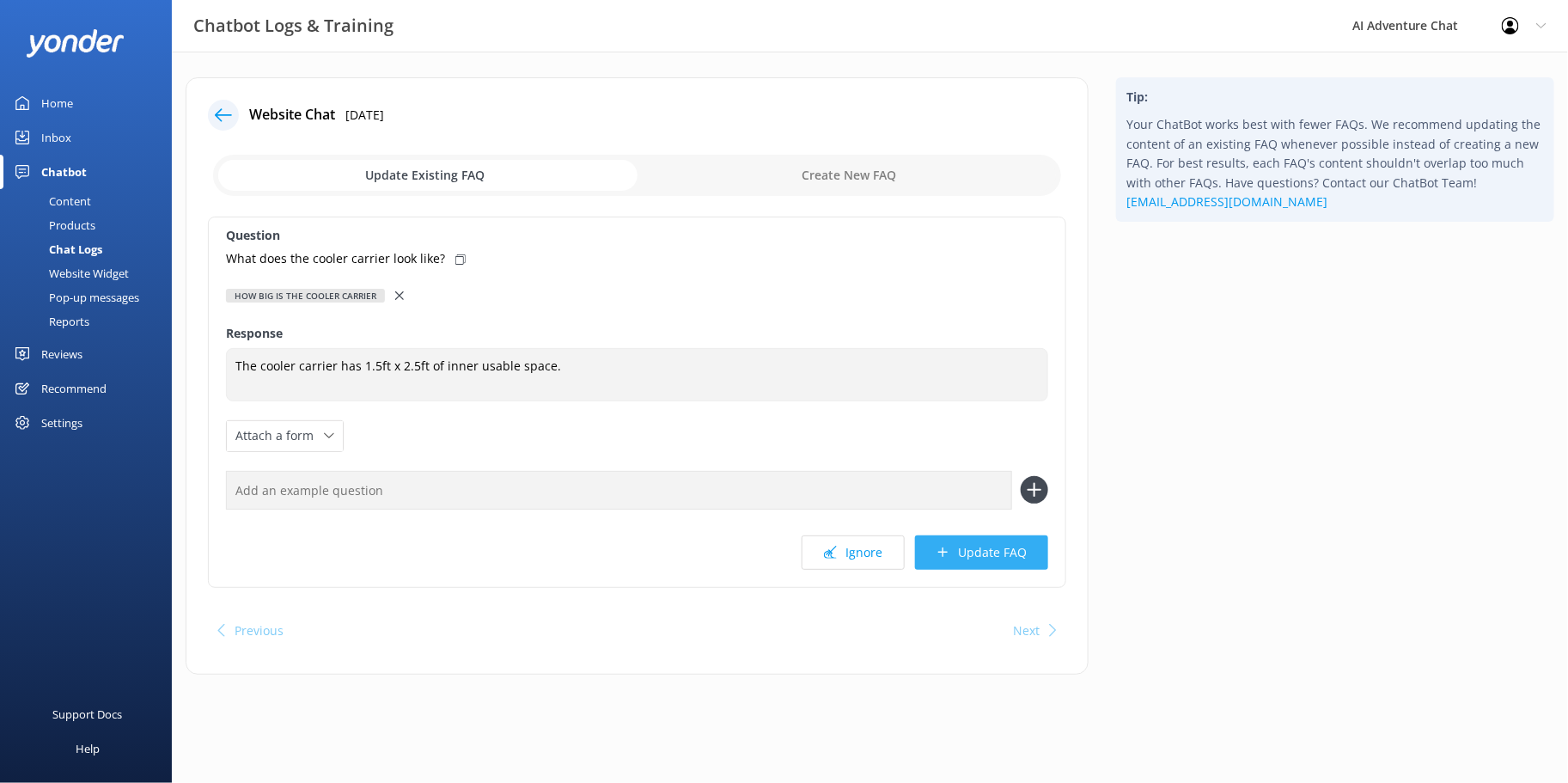
click at [952, 553] on button "Update FAQ" at bounding box center [981, 552] width 133 height 34
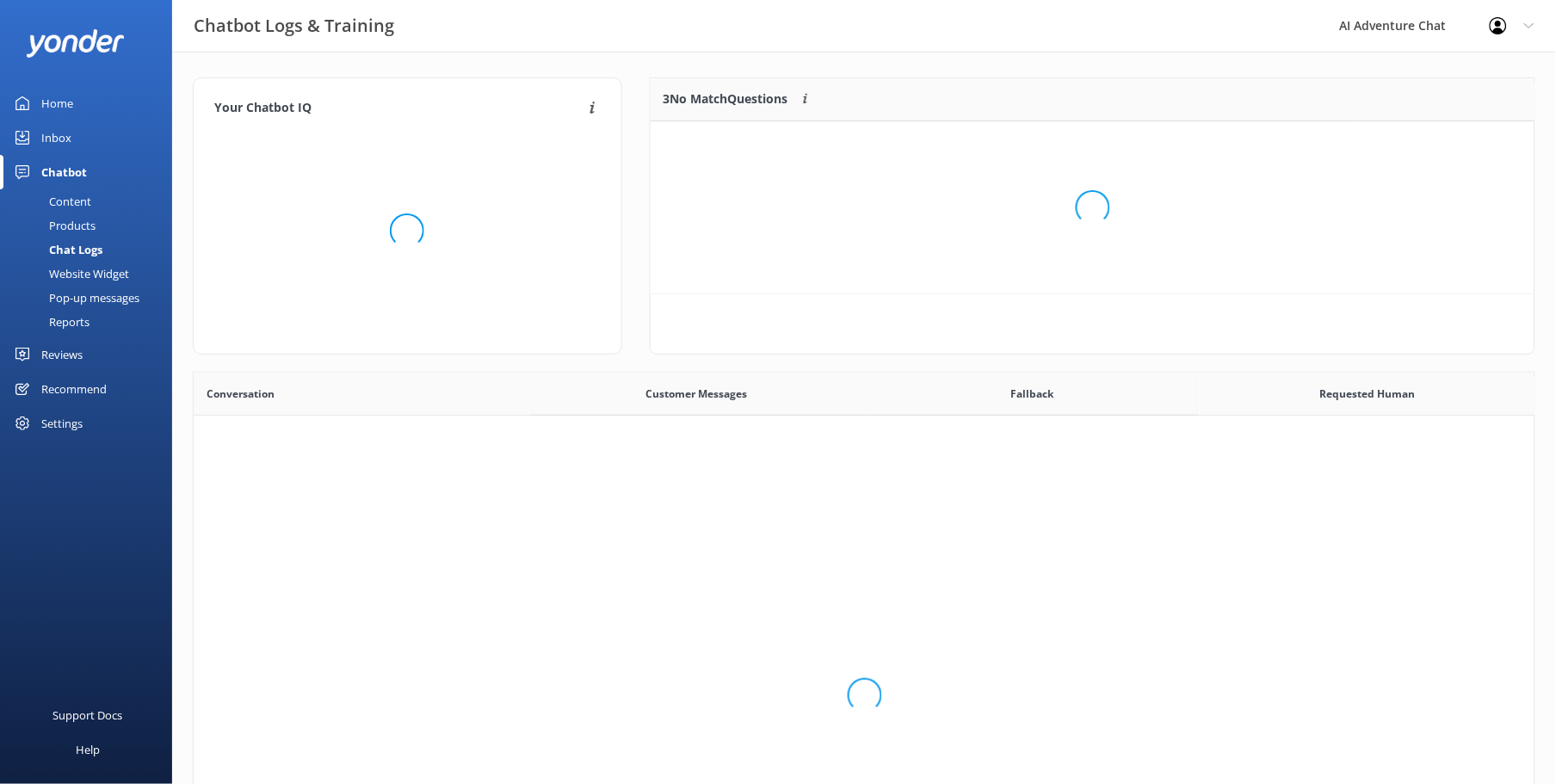
scroll to position [201, 870]
